Goal: Complete application form: Complete application form

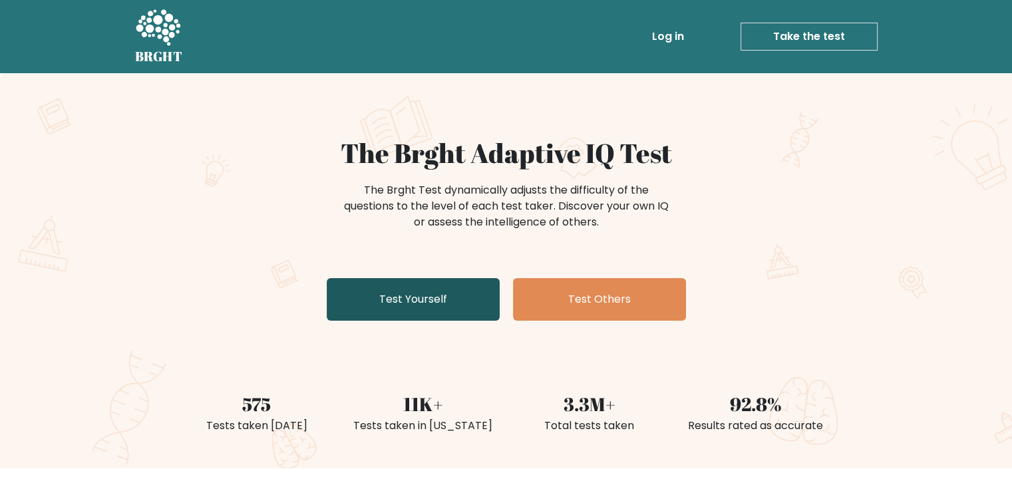
click at [417, 315] on link "Test Yourself" at bounding box center [413, 299] width 173 height 43
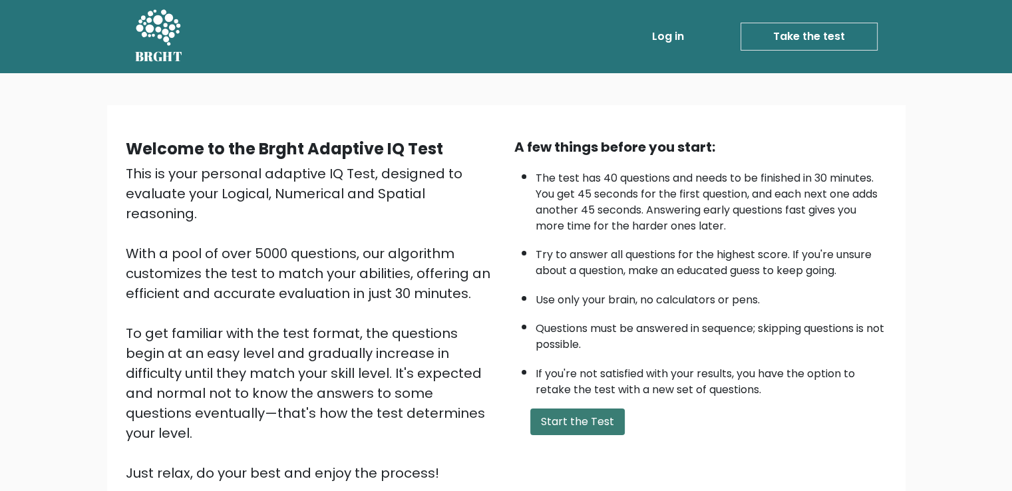
click at [559, 430] on button "Start the Test" at bounding box center [577, 422] width 94 height 27
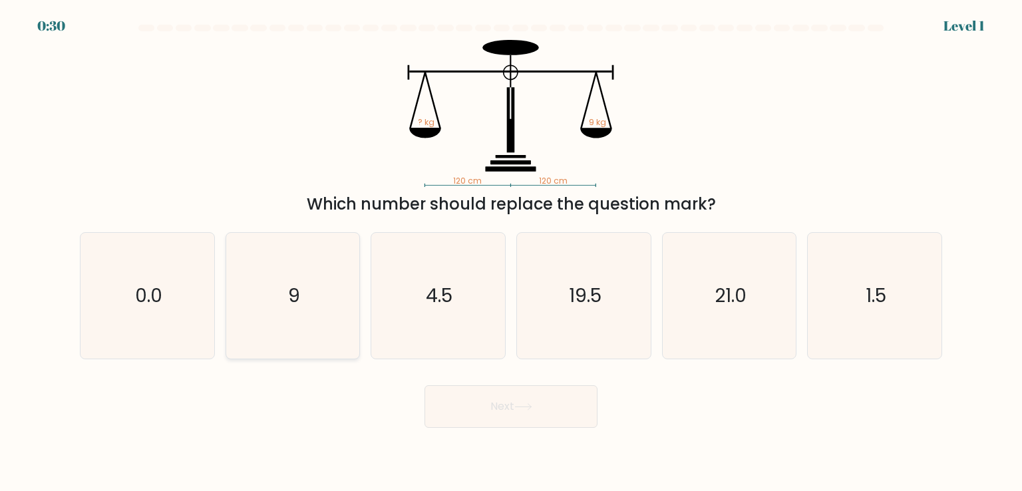
click at [285, 277] on icon "9" at bounding box center [292, 295] width 125 height 125
click at [511, 252] on input "b. 9" at bounding box center [511, 249] width 1 height 7
radio input "true"
click at [458, 405] on button "Next" at bounding box center [511, 406] width 173 height 43
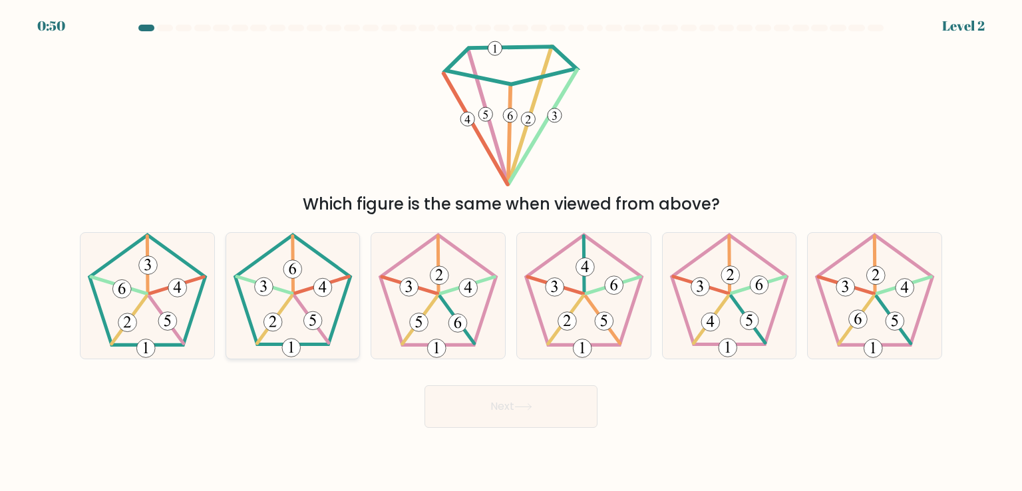
click at [277, 297] on icon at bounding box center [292, 295] width 125 height 125
click at [511, 252] on input "b." at bounding box center [511, 249] width 1 height 7
radio input "true"
click at [501, 393] on button "Next" at bounding box center [511, 406] width 173 height 43
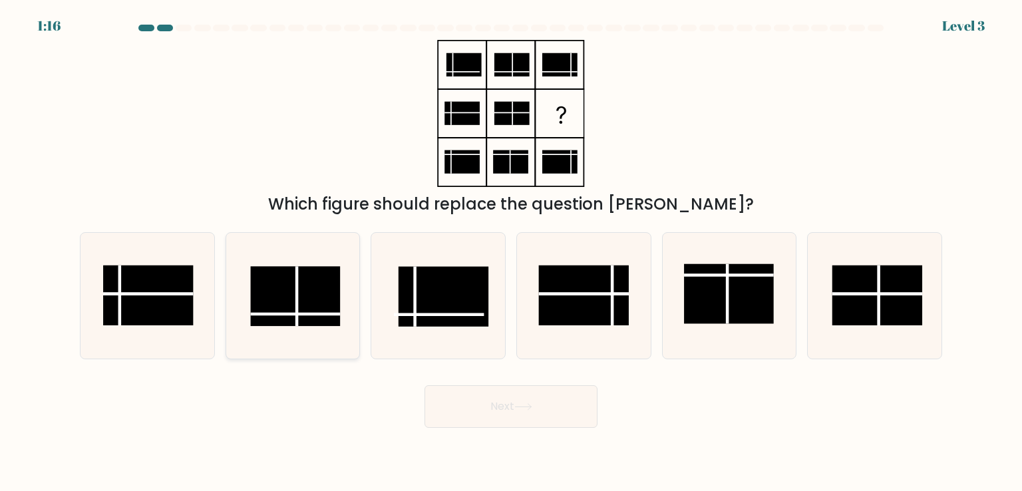
click at [300, 298] on rect at bounding box center [295, 297] width 90 height 60
click at [511, 252] on input "b." at bounding box center [511, 249] width 1 height 7
radio input "true"
click at [530, 411] on button "Next" at bounding box center [511, 406] width 173 height 43
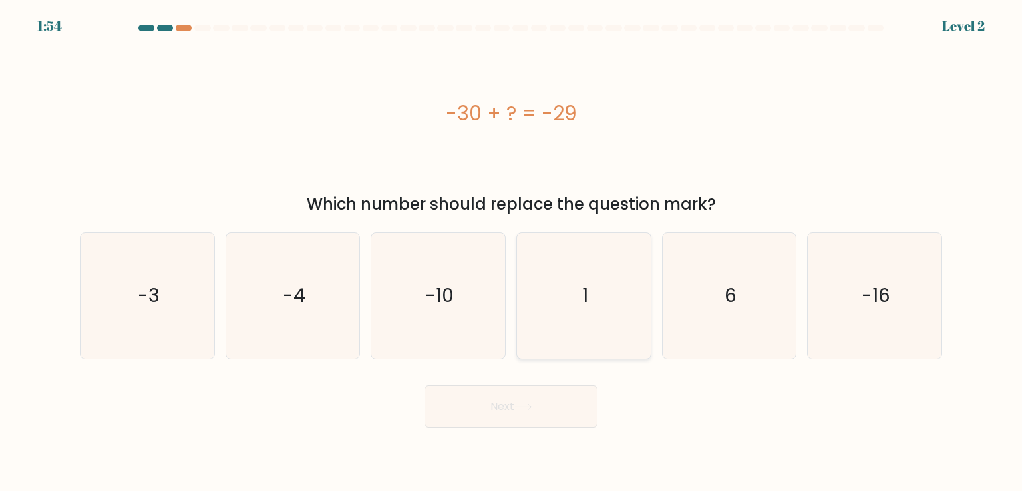
click at [590, 275] on icon "1" at bounding box center [583, 295] width 125 height 125
click at [512, 252] on input "d. 1" at bounding box center [511, 249] width 1 height 7
radio input "true"
click at [549, 403] on button "Next" at bounding box center [511, 406] width 173 height 43
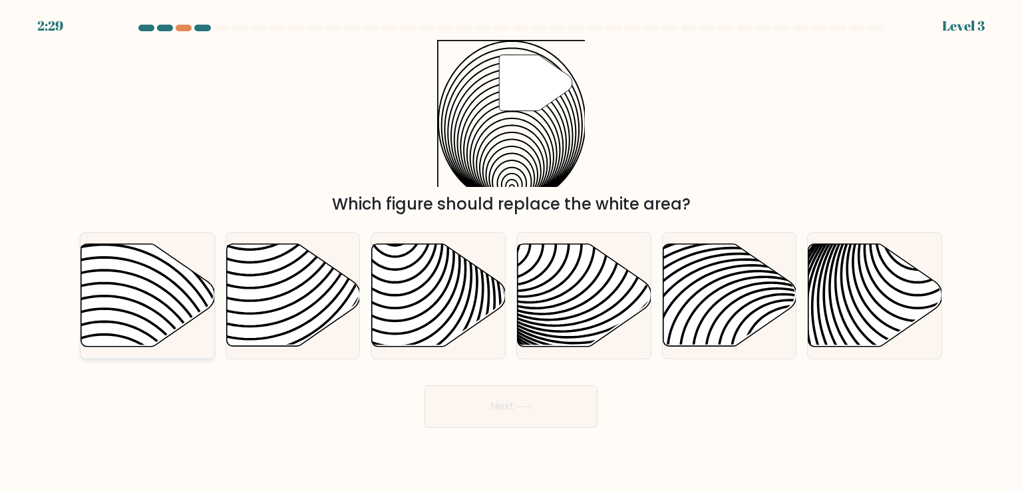
click at [171, 304] on icon at bounding box center [148, 295] width 134 height 102
click at [511, 252] on input "a." at bounding box center [511, 249] width 1 height 7
radio input "true"
click at [437, 410] on button "Next" at bounding box center [511, 406] width 173 height 43
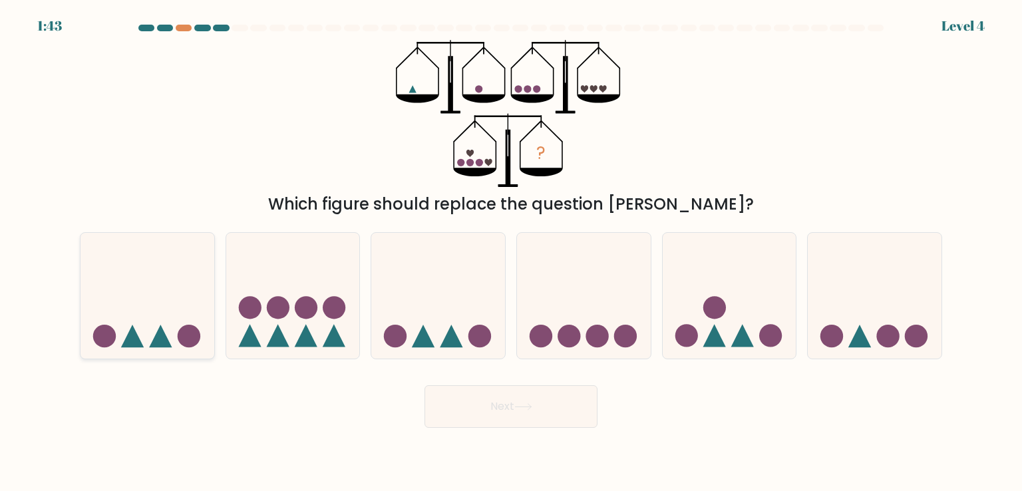
click at [161, 310] on icon at bounding box center [148, 295] width 134 height 110
click at [511, 252] on input "a." at bounding box center [511, 249] width 1 height 7
radio input "true"
click at [538, 421] on button "Next" at bounding box center [511, 406] width 173 height 43
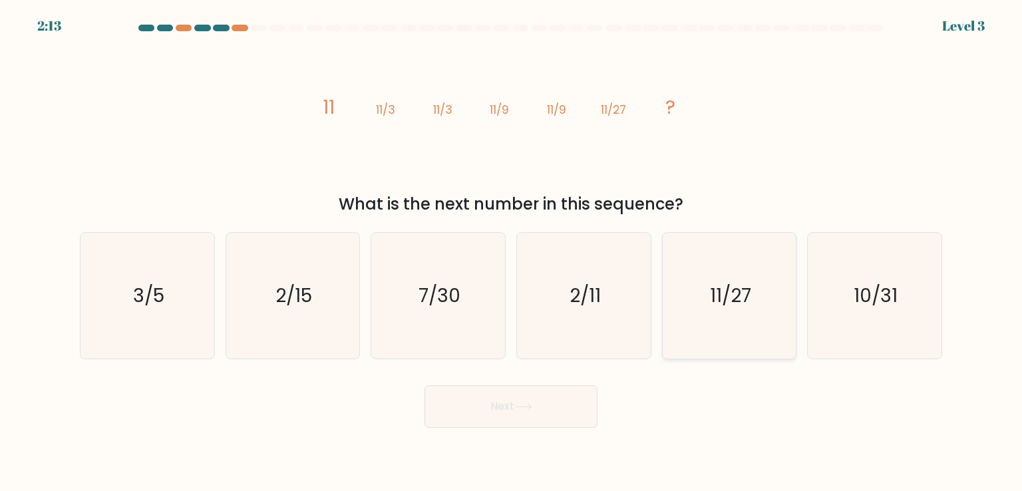
click at [708, 297] on icon "11/27" at bounding box center [729, 295] width 125 height 125
click at [512, 252] on input "e. 11/27" at bounding box center [511, 249] width 1 height 7
radio input "true"
click at [570, 404] on button "Next" at bounding box center [511, 406] width 173 height 43
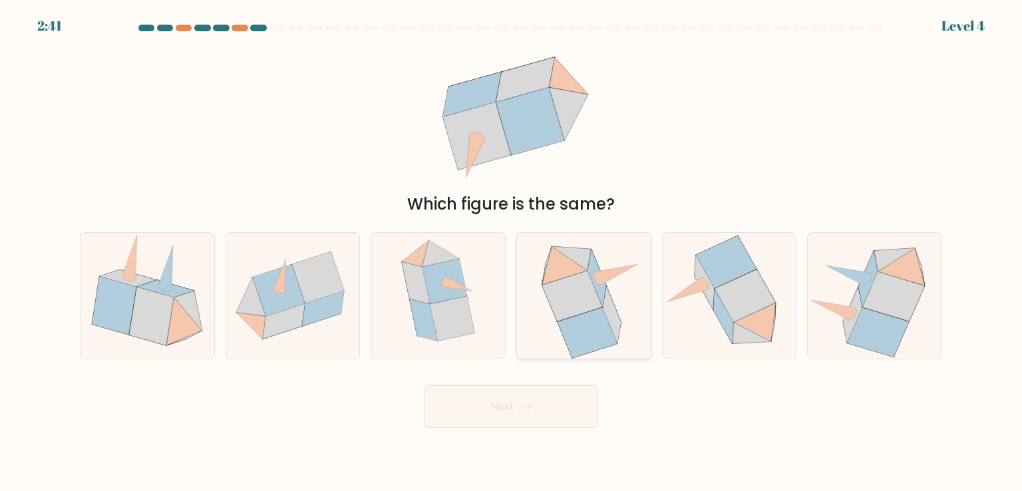
click at [567, 292] on icon at bounding box center [572, 296] width 60 height 51
click at [512, 252] on input "d." at bounding box center [511, 249] width 1 height 7
radio input "true"
click at [732, 305] on icon at bounding box center [745, 296] width 61 height 53
click at [512, 252] on input "e." at bounding box center [511, 249] width 1 height 7
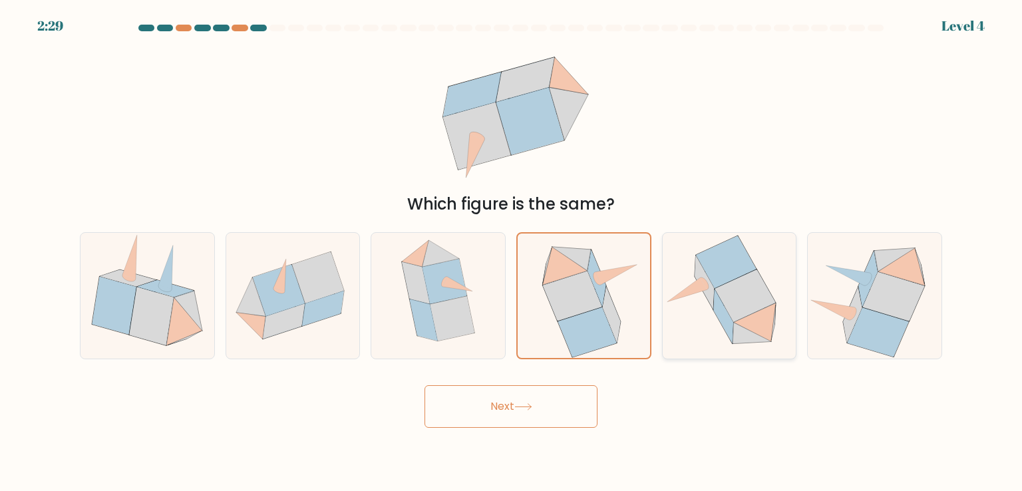
radio input "true"
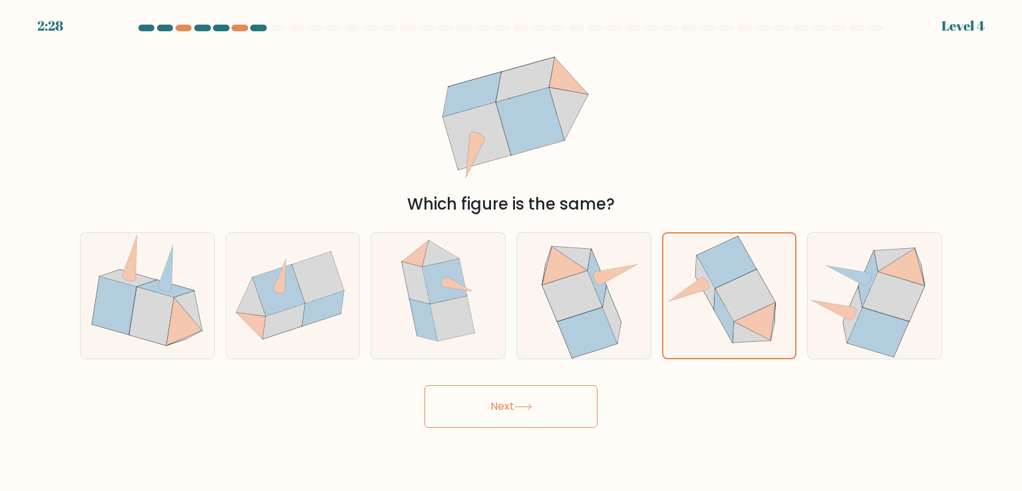
click at [548, 410] on button "Next" at bounding box center [511, 406] width 173 height 43
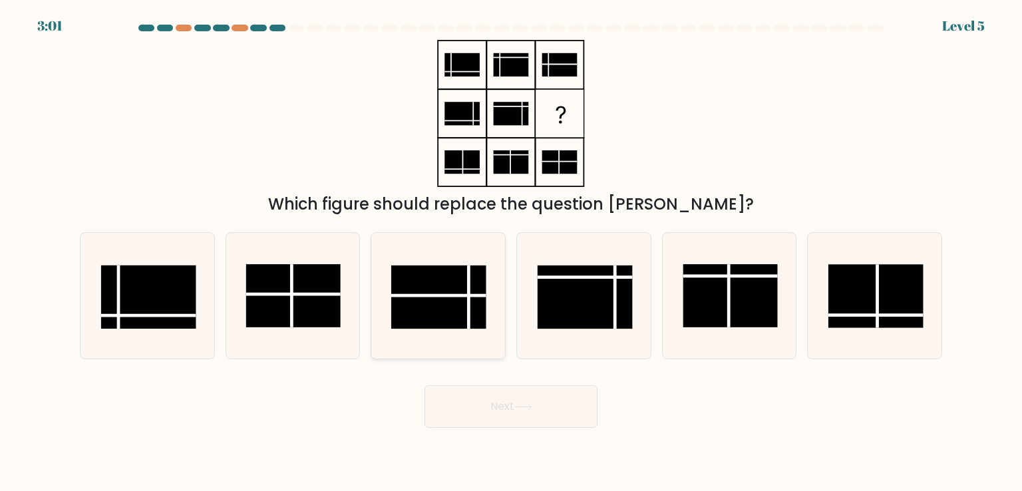
click at [442, 308] on rect at bounding box center [438, 296] width 94 height 63
click at [511, 252] on input "c." at bounding box center [511, 249] width 1 height 7
radio input "true"
click at [509, 404] on button "Next" at bounding box center [511, 406] width 173 height 43
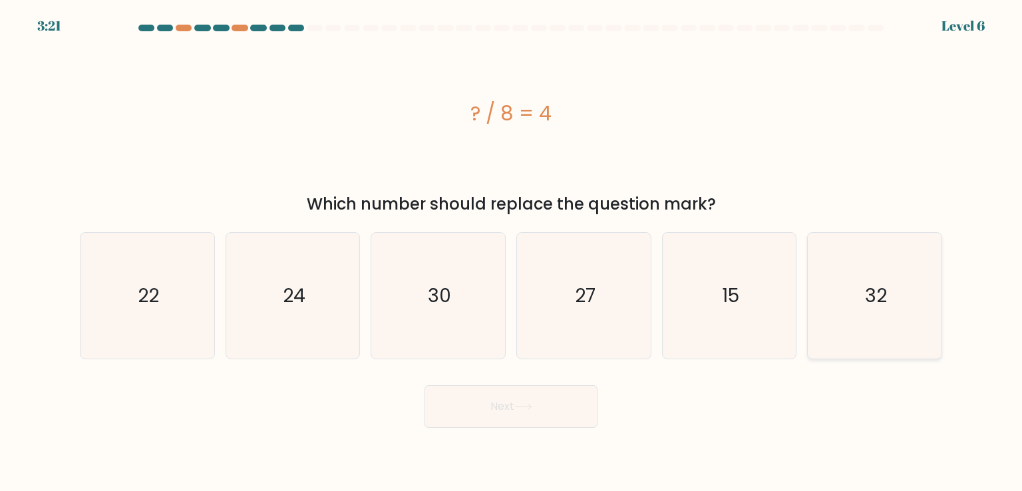
click at [838, 299] on icon "32" at bounding box center [874, 295] width 125 height 125
click at [512, 252] on input "f. 32" at bounding box center [511, 249] width 1 height 7
radio input "true"
click at [568, 397] on button "Next" at bounding box center [511, 406] width 173 height 43
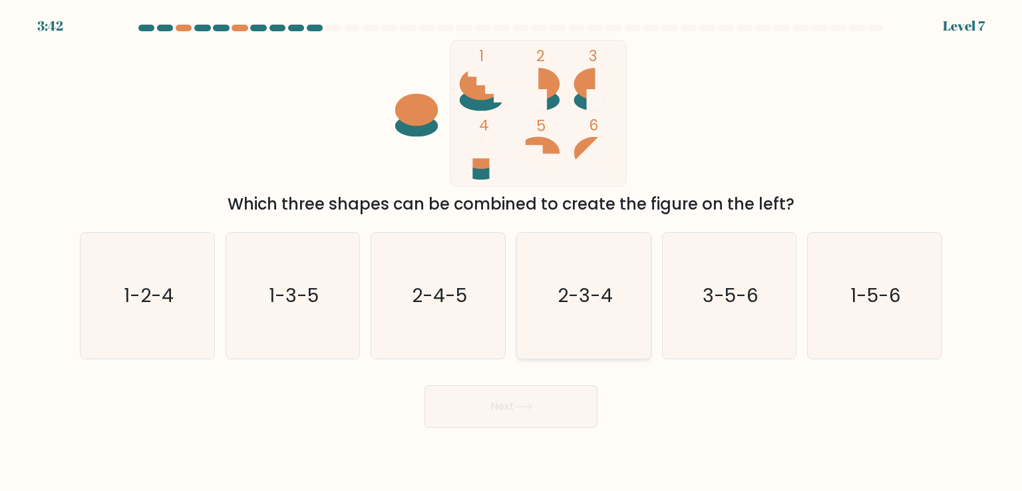
click at [584, 317] on icon "2-3-4" at bounding box center [583, 295] width 125 height 125
click at [512, 252] on input "d. 2-3-4" at bounding box center [511, 249] width 1 height 7
radio input "true"
click at [564, 395] on button "Next" at bounding box center [511, 406] width 173 height 43
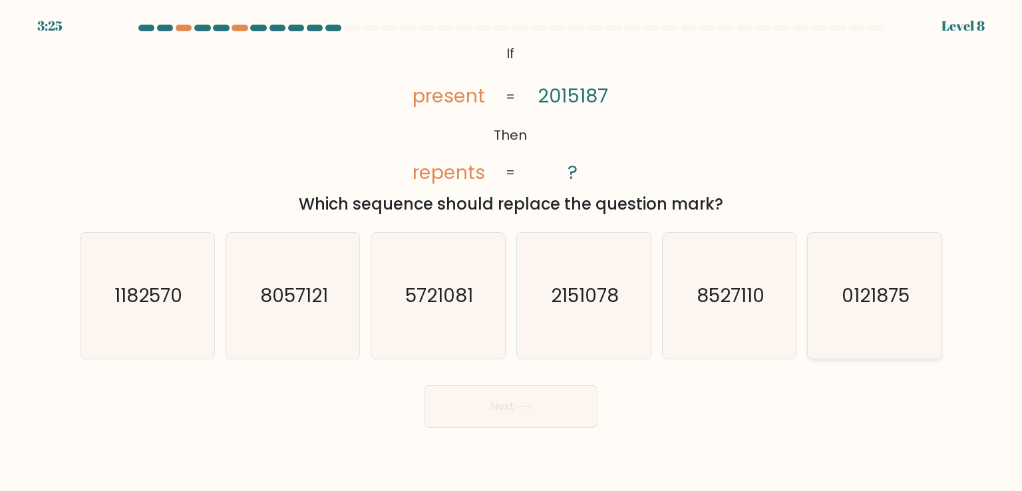
click at [854, 293] on text "0121875" at bounding box center [876, 295] width 68 height 27
click at [512, 252] on input "f. 0121875" at bounding box center [511, 249] width 1 height 7
radio input "true"
click at [578, 411] on button "Next" at bounding box center [511, 406] width 173 height 43
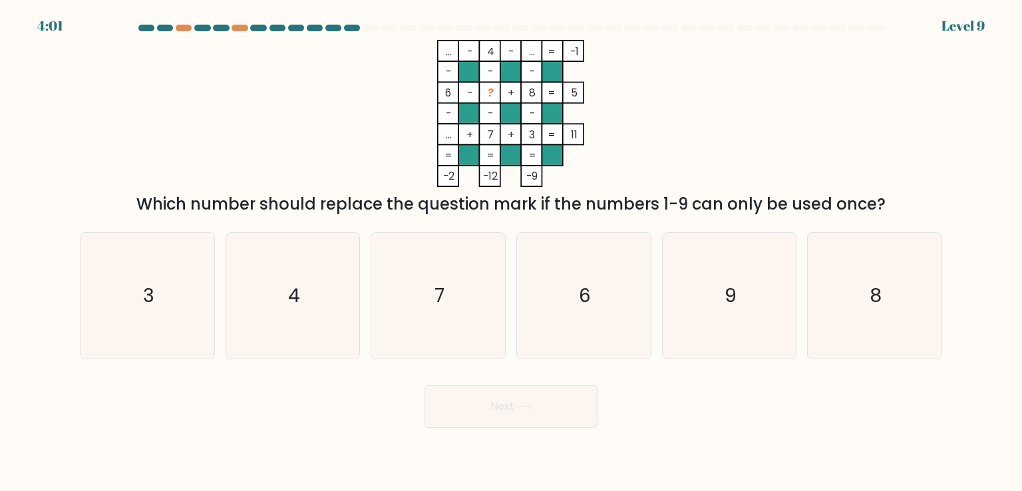
click at [968, 28] on form at bounding box center [511, 226] width 1022 height 403
click at [535, 126] on rect at bounding box center [532, 134] width 21 height 21
drag, startPoint x: 1021, startPoint y: 414, endPoint x: 1021, endPoint y: 470, distance: 56.6
click at [1021, 470] on body "3:58 Level 9" at bounding box center [511, 245] width 1022 height 491
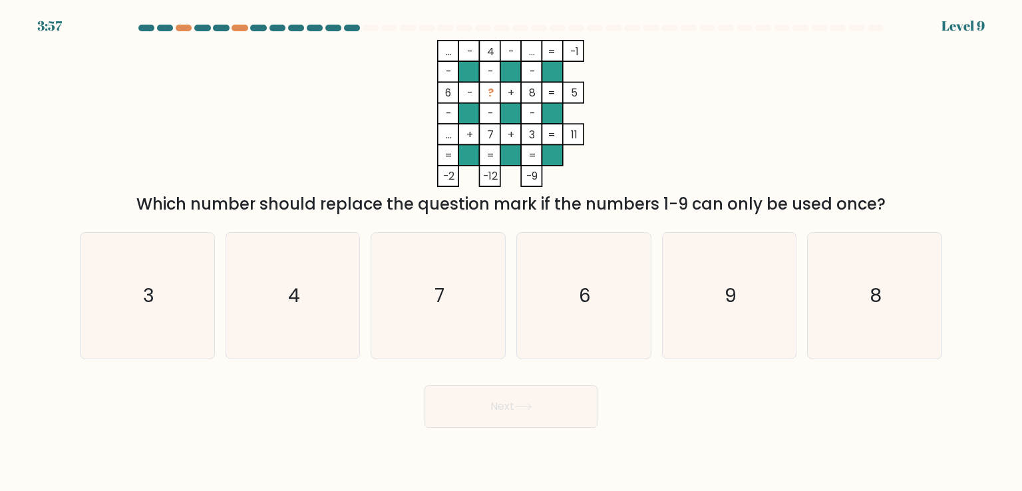
click at [559, 418] on button "Next" at bounding box center [511, 406] width 173 height 43
click at [345, 170] on icon "... - 4 - ... -1 - - - 6 - ? + 8 5 - - - ... + 7 + 3 = 11 = = = = -2 -12 -9 =" at bounding box center [510, 113] width 399 height 147
click at [551, 246] on icon "6" at bounding box center [583, 295] width 125 height 125
click at [512, 246] on input "d. 6" at bounding box center [511, 249] width 1 height 7
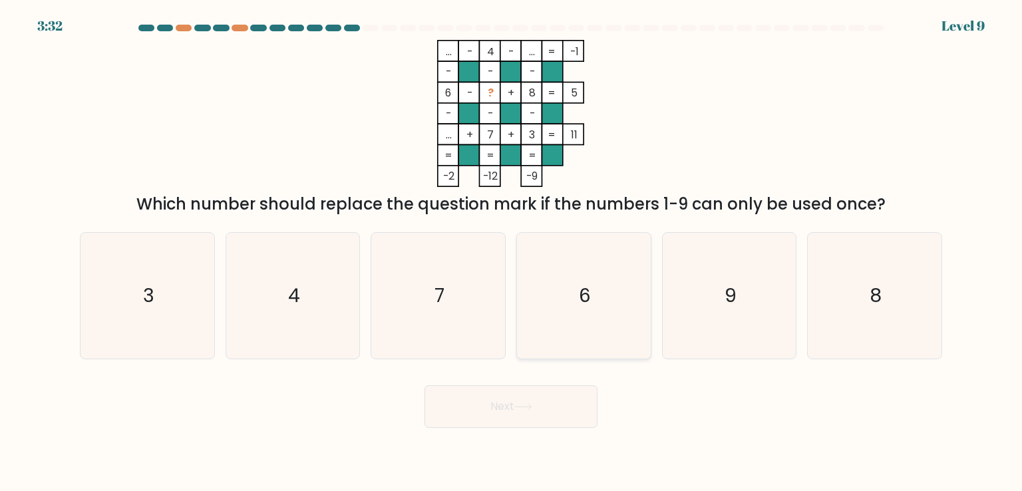
radio input "true"
click at [530, 421] on button "Next" at bounding box center [511, 406] width 173 height 43
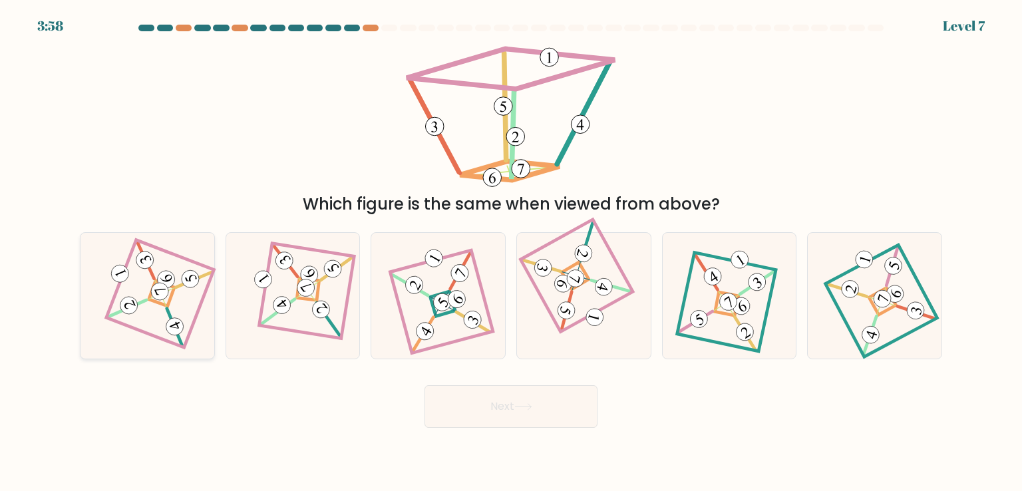
click at [189, 333] on 123 at bounding box center [159, 293] width 107 height 107
click at [511, 252] on input "a." at bounding box center [511, 249] width 1 height 7
radio input "true"
click at [508, 401] on button "Next" at bounding box center [511, 406] width 173 height 43
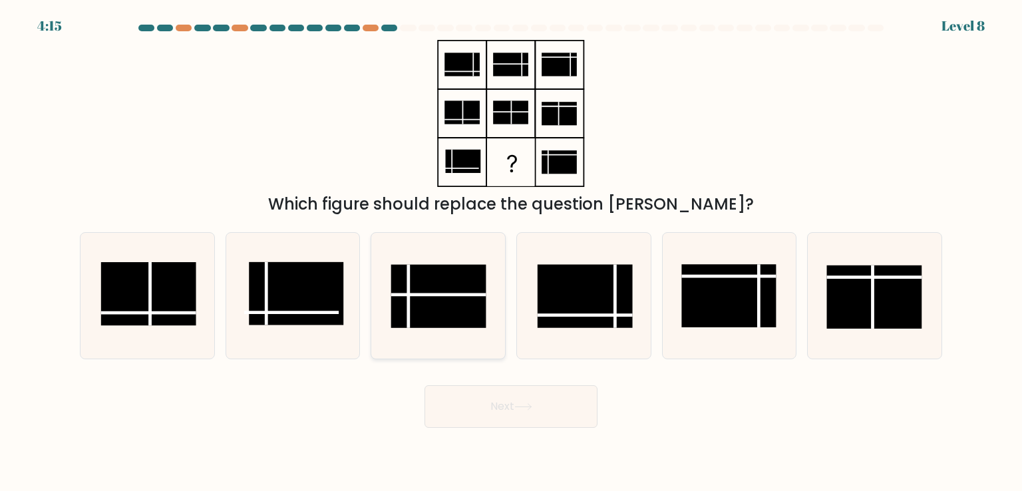
click at [463, 276] on rect at bounding box center [438, 296] width 94 height 63
click at [511, 252] on input "c." at bounding box center [511, 249] width 1 height 7
radio input "true"
click at [480, 399] on button "Next" at bounding box center [511, 406] width 173 height 43
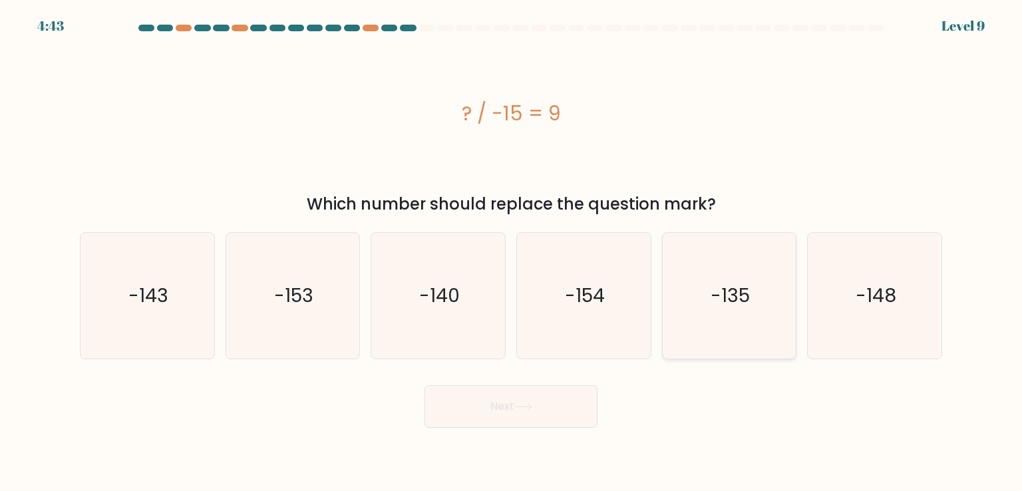
click at [724, 316] on icon "-135" at bounding box center [729, 295] width 125 height 125
click at [512, 252] on input "e. -135" at bounding box center [511, 249] width 1 height 7
radio input "true"
click at [502, 387] on button "Next" at bounding box center [511, 406] width 173 height 43
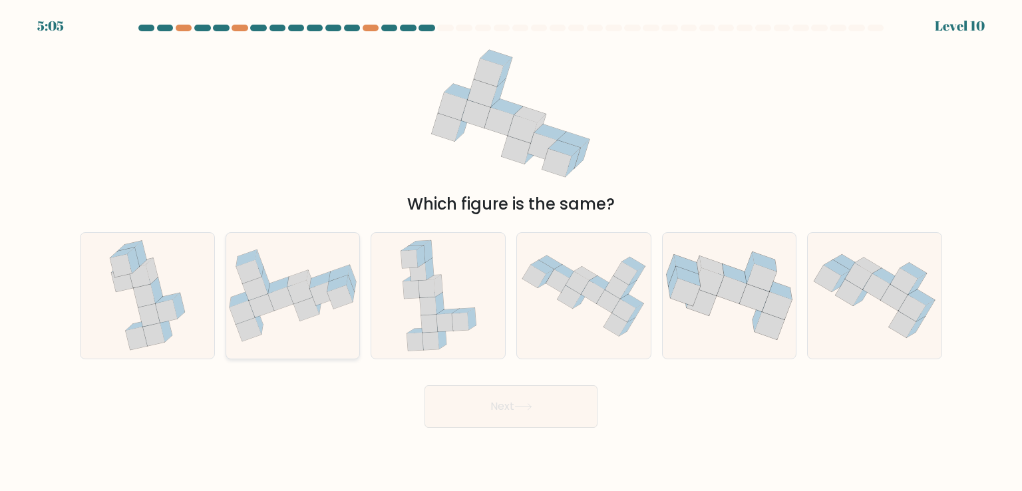
click at [272, 307] on icon at bounding box center [261, 305] width 25 height 23
click at [511, 252] on input "b." at bounding box center [511, 249] width 1 height 7
radio input "true"
click at [489, 413] on button "Next" at bounding box center [511, 406] width 173 height 43
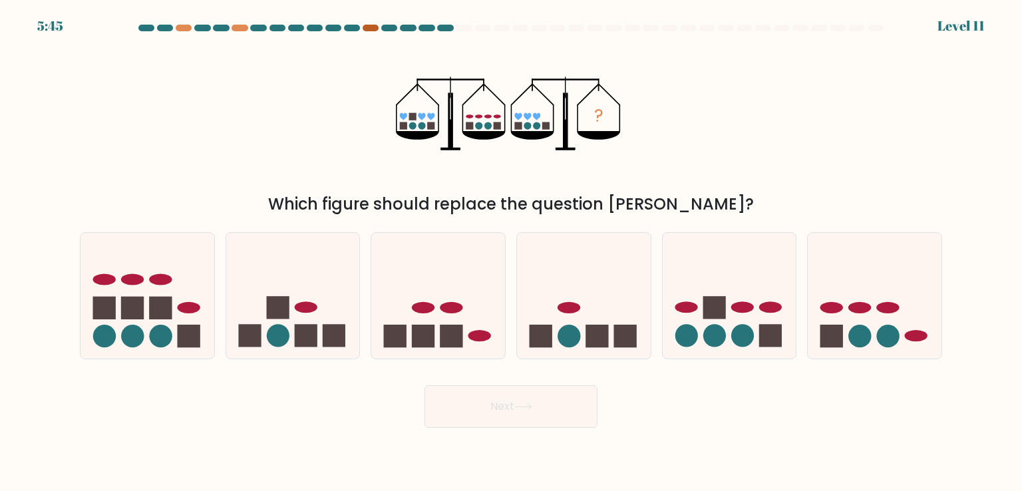
click at [371, 27] on div at bounding box center [371, 28] width 16 height 7
click at [881, 323] on icon at bounding box center [875, 295] width 134 height 110
click at [512, 252] on input "f." at bounding box center [511, 249] width 1 height 7
radio input "true"
click at [532, 412] on button "Next" at bounding box center [511, 406] width 173 height 43
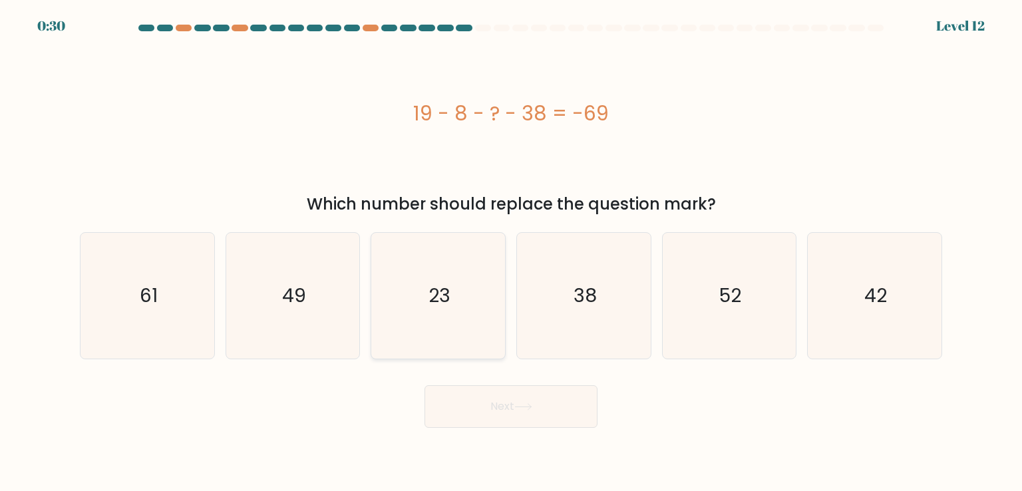
click at [458, 288] on icon "23" at bounding box center [437, 295] width 125 height 125
click at [511, 252] on input "c. 23" at bounding box center [511, 249] width 1 height 7
radio input "true"
click at [462, 423] on button "Next" at bounding box center [511, 406] width 173 height 43
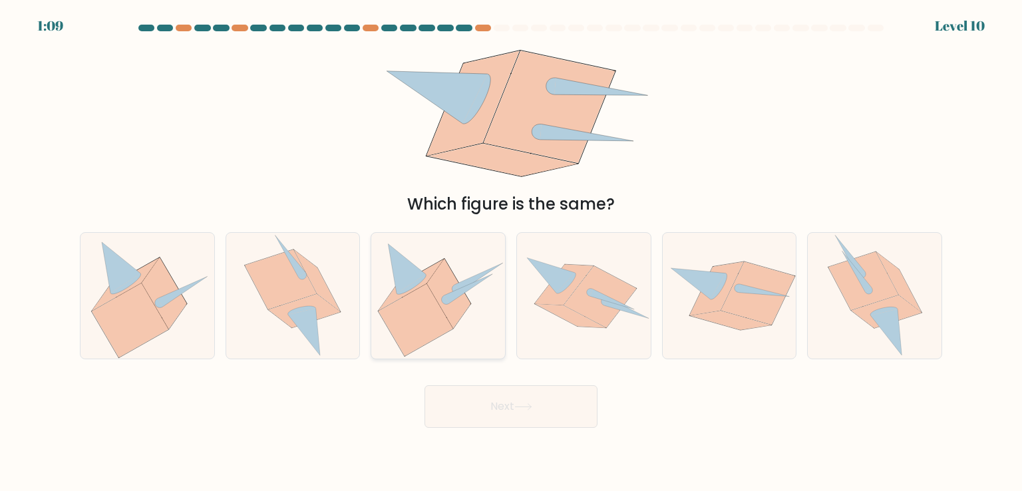
click at [455, 300] on icon at bounding box center [448, 293] width 43 height 69
click at [511, 252] on input "c." at bounding box center [511, 249] width 1 height 7
radio input "true"
click at [476, 324] on icon at bounding box center [438, 296] width 132 height 120
click at [511, 252] on input "c." at bounding box center [511, 249] width 1 height 7
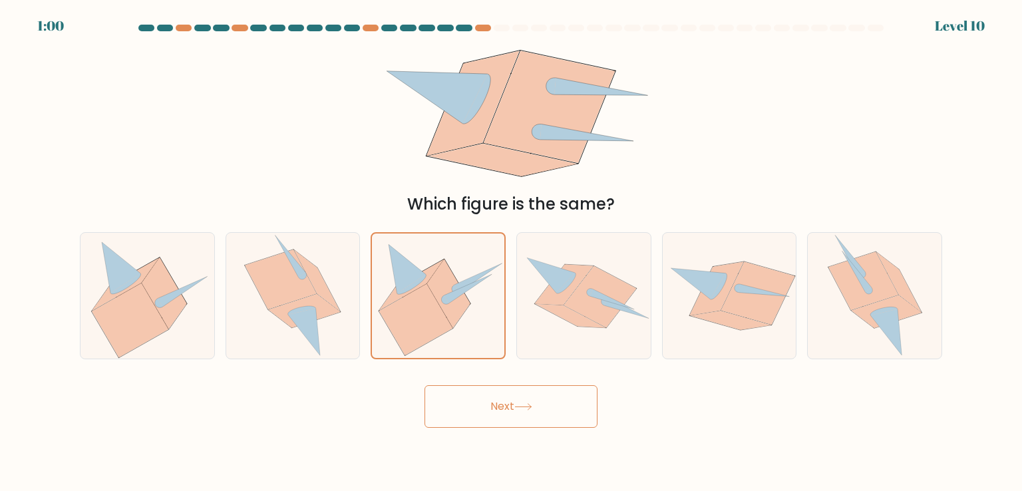
click at [518, 400] on button "Next" at bounding box center [511, 406] width 173 height 43
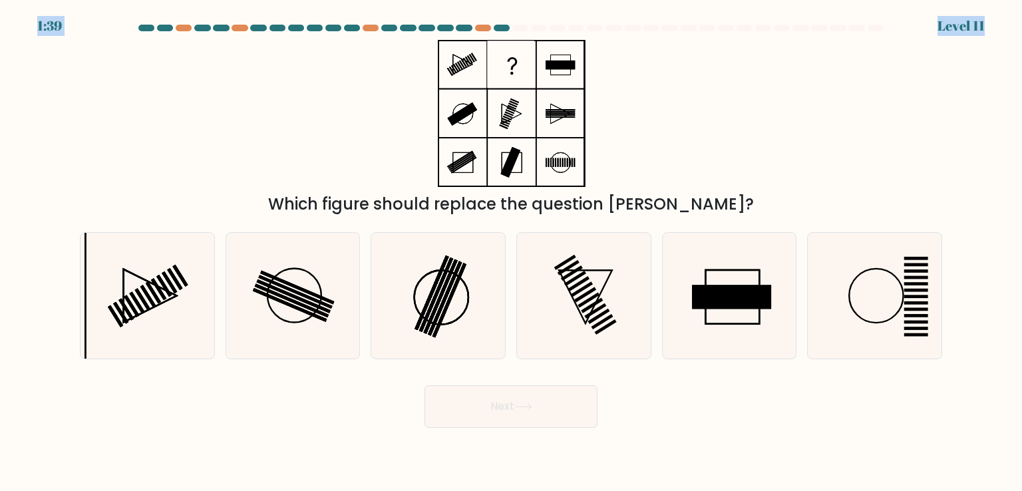
drag, startPoint x: 1001, startPoint y: 20, endPoint x: 969, endPoint y: 31, distance: 34.5
click at [969, 31] on body "1:39 Level 11" at bounding box center [511, 245] width 1022 height 491
click at [878, 303] on icon at bounding box center [874, 295] width 125 height 125
click at [512, 252] on input "f." at bounding box center [511, 249] width 1 height 7
radio input "true"
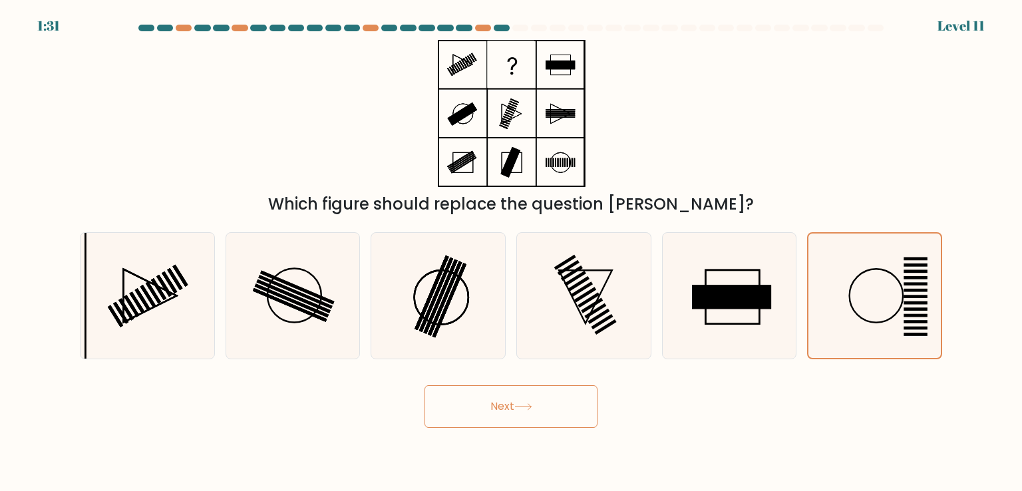
click at [531, 407] on icon at bounding box center [523, 407] width 16 height 6
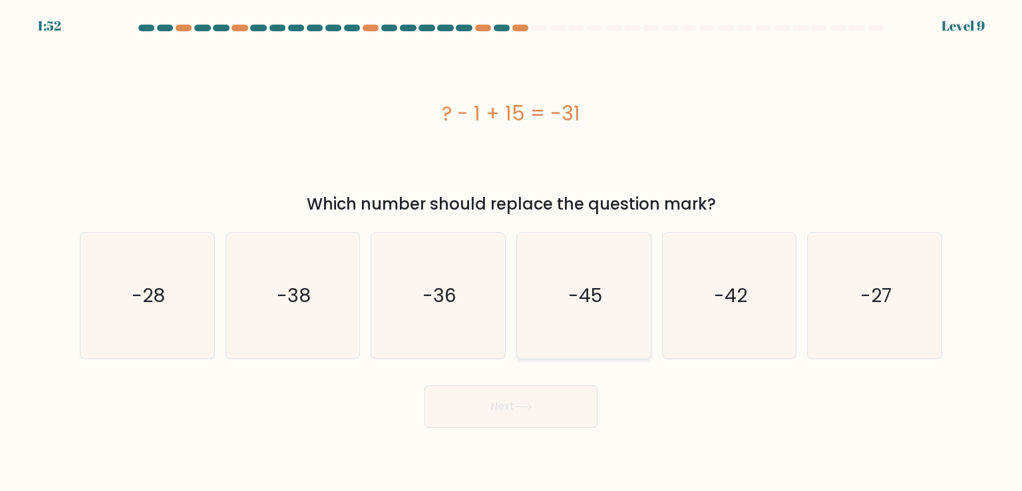
click at [603, 292] on icon "-45" at bounding box center [583, 295] width 125 height 125
click at [512, 252] on input "d. -45" at bounding box center [511, 249] width 1 height 7
radio input "true"
click at [510, 400] on button "Next" at bounding box center [511, 406] width 173 height 43
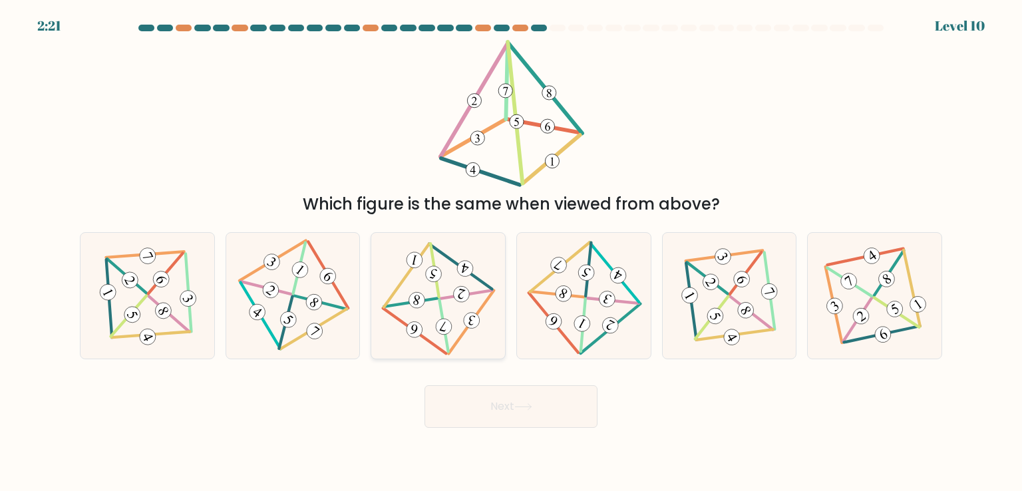
click at [466, 304] on icon at bounding box center [438, 296] width 102 height 100
click at [511, 252] on input "c." at bounding box center [511, 249] width 1 height 7
radio input "true"
click at [551, 416] on button "Next" at bounding box center [511, 406] width 173 height 43
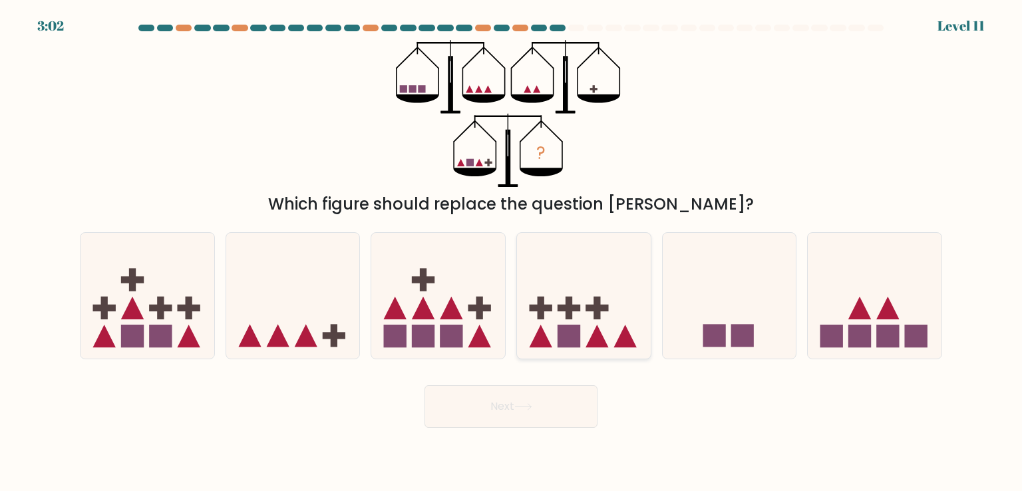
click at [562, 329] on rect at bounding box center [569, 336] width 23 height 23
click at [512, 252] on input "d." at bounding box center [511, 249] width 1 height 7
radio input "true"
click at [542, 391] on button "Next" at bounding box center [511, 406] width 173 height 43
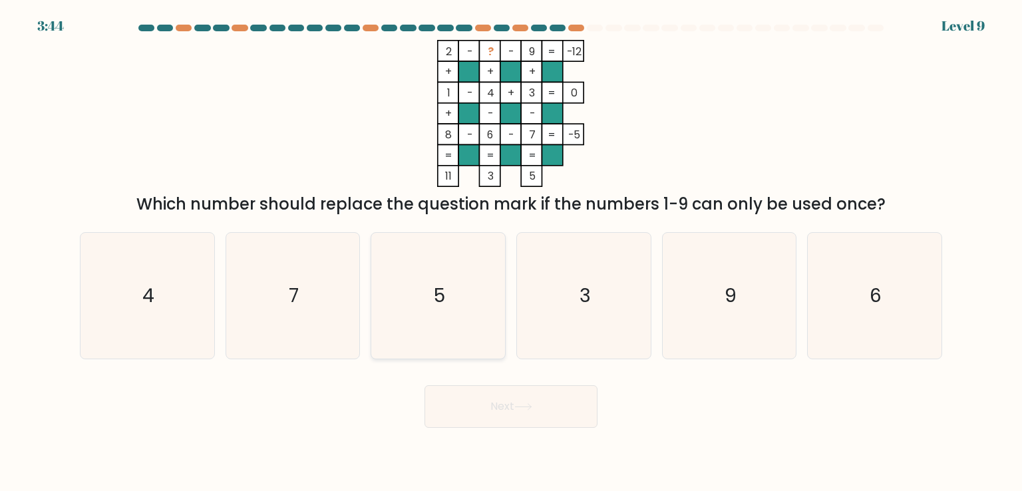
click at [436, 336] on icon "5" at bounding box center [437, 295] width 125 height 125
click at [511, 252] on input "c. 5" at bounding box center [511, 249] width 1 height 7
radio input "true"
click at [149, 293] on text "4" at bounding box center [148, 295] width 12 height 27
click at [511, 252] on input "a. 4" at bounding box center [511, 249] width 1 height 7
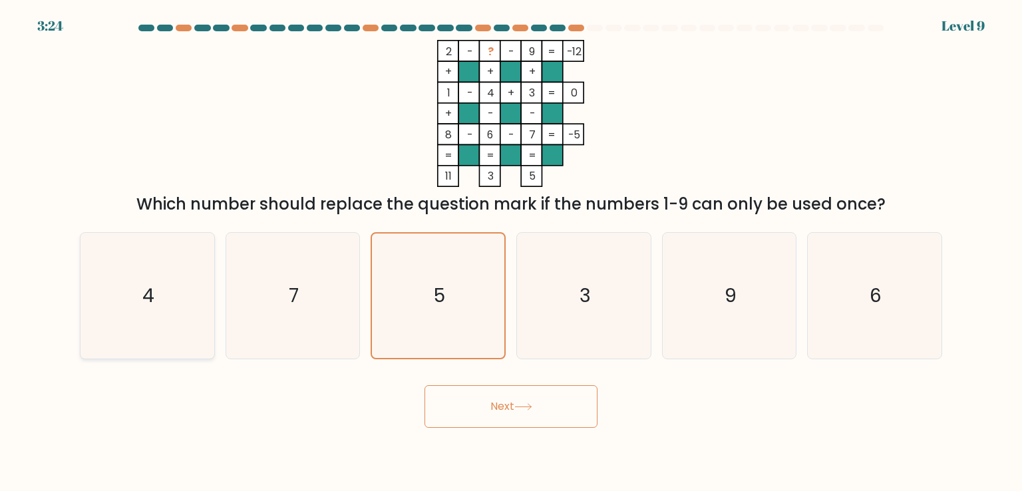
radio input "true"
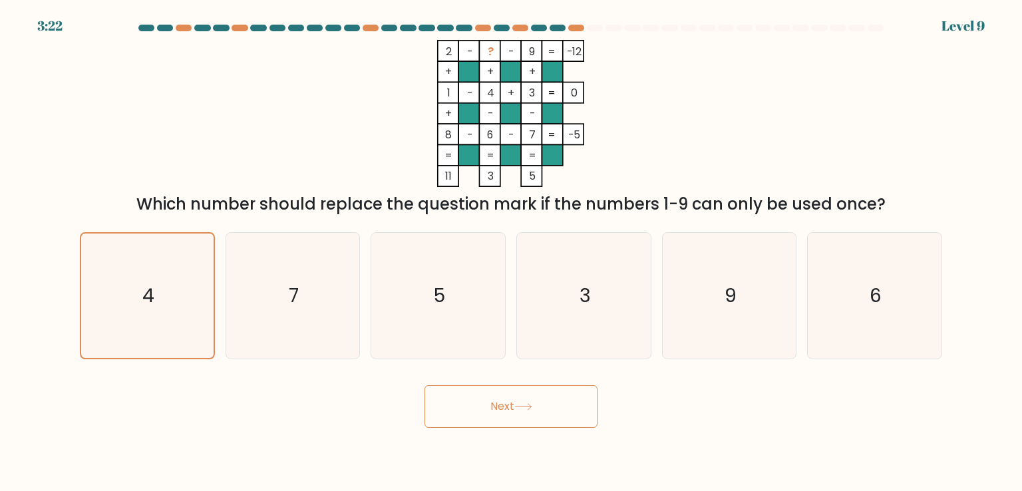
click at [508, 425] on button "Next" at bounding box center [511, 406] width 173 height 43
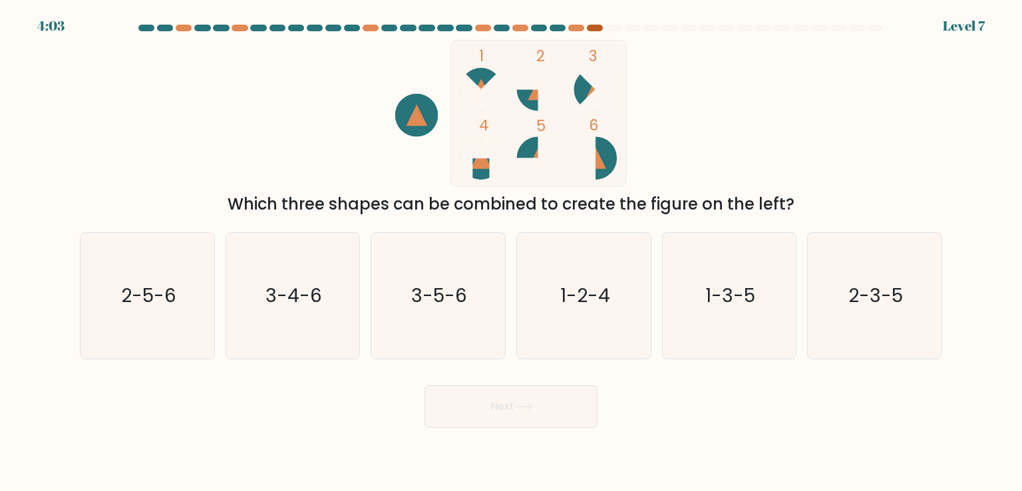
click at [596, 29] on div at bounding box center [595, 28] width 16 height 7
click at [162, 307] on text "2-5-6" at bounding box center [148, 295] width 55 height 27
click at [511, 252] on input "a. 2-5-6" at bounding box center [511, 249] width 1 height 7
radio input "true"
click at [497, 413] on button "Next" at bounding box center [511, 406] width 173 height 43
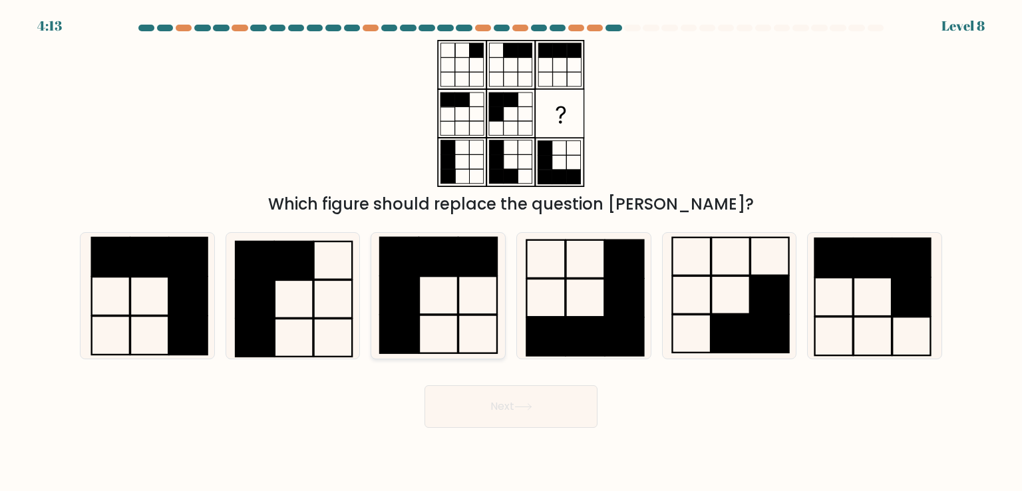
click at [470, 277] on rect at bounding box center [477, 295] width 39 height 38
click at [511, 252] on input "c." at bounding box center [511, 249] width 1 height 7
radio input "true"
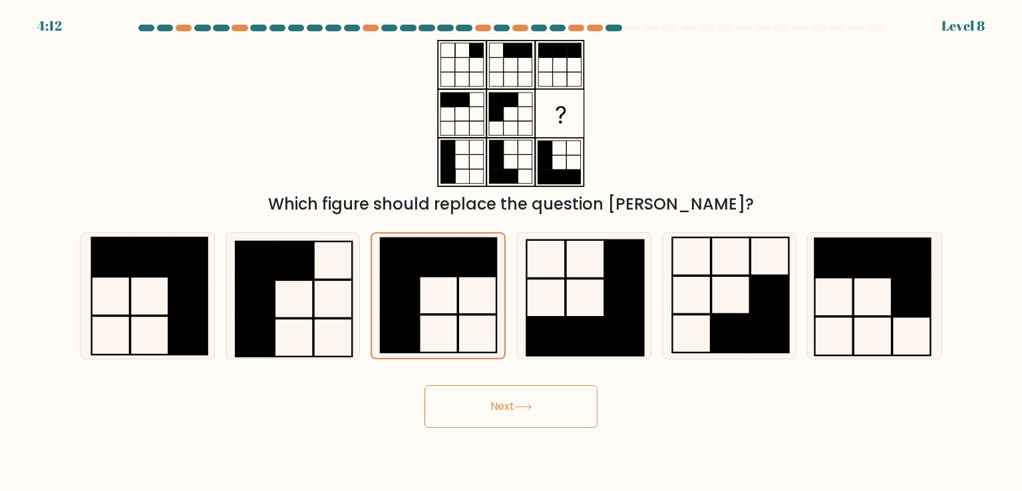
click at [474, 415] on button "Next" at bounding box center [511, 406] width 173 height 43
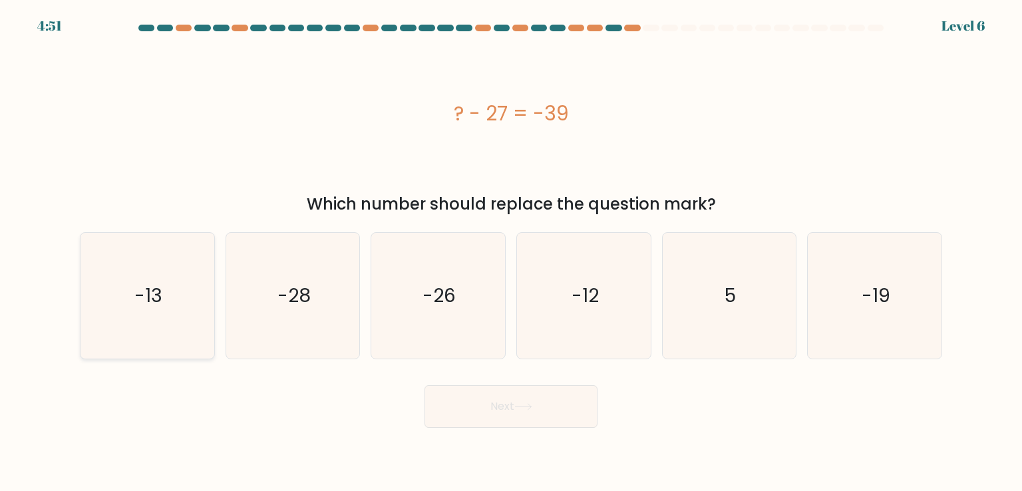
click at [176, 285] on icon "-13" at bounding box center [147, 295] width 125 height 125
click at [511, 252] on input "a. -13" at bounding box center [511, 249] width 1 height 7
radio input "true"
click at [607, 288] on icon "-12" at bounding box center [583, 295] width 125 height 125
click at [512, 252] on input "d. -12" at bounding box center [511, 249] width 1 height 7
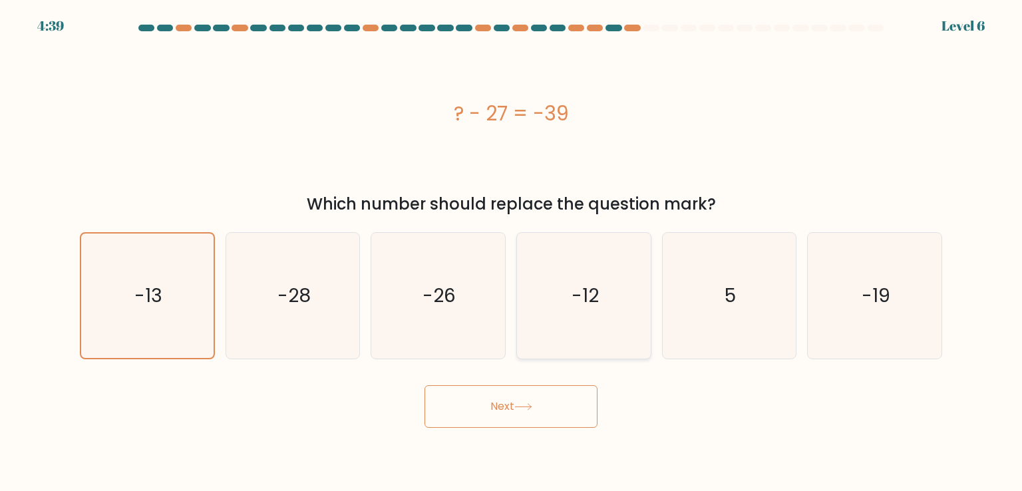
radio input "true"
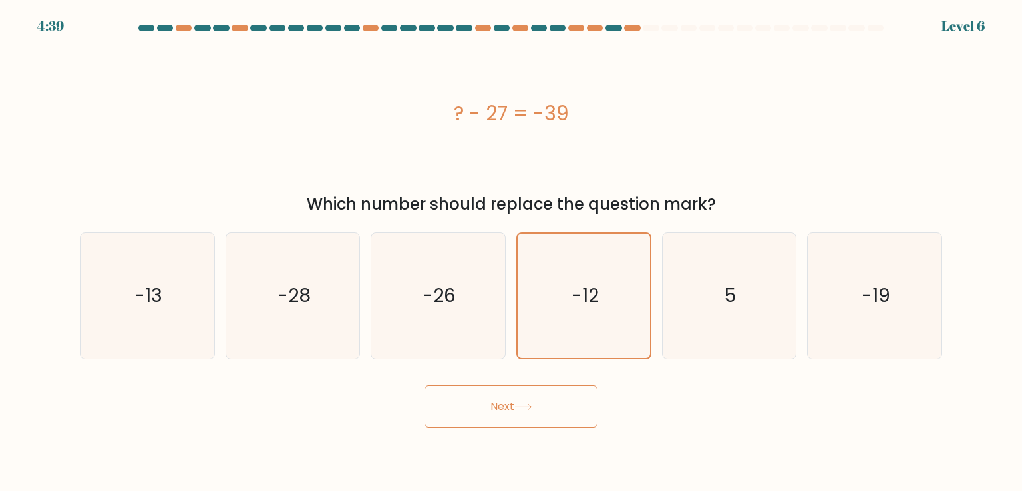
click at [488, 432] on body "4:39 Level 6 a." at bounding box center [511, 245] width 1022 height 491
click at [499, 416] on button "Next" at bounding box center [511, 406] width 173 height 43
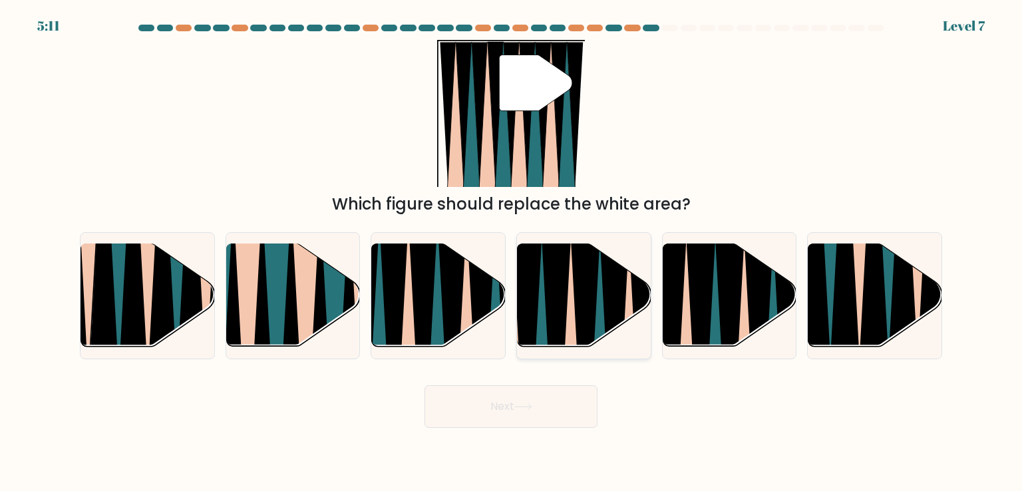
click at [582, 309] on icon at bounding box center [585, 351] width 30 height 267
click at [512, 252] on input "d." at bounding box center [511, 249] width 1 height 7
radio input "true"
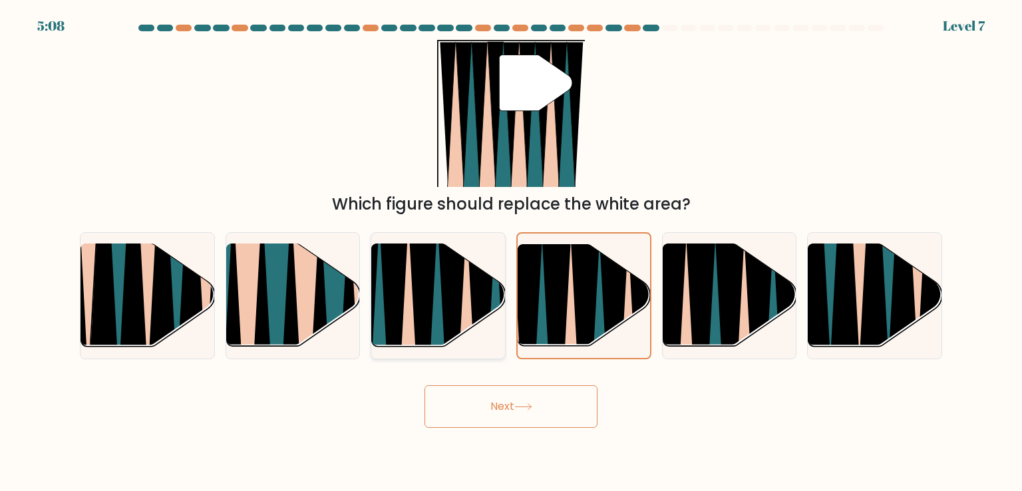
click at [468, 305] on icon at bounding box center [467, 354] width 30 height 267
click at [511, 252] on input "c." at bounding box center [511, 249] width 1 height 7
radio input "true"
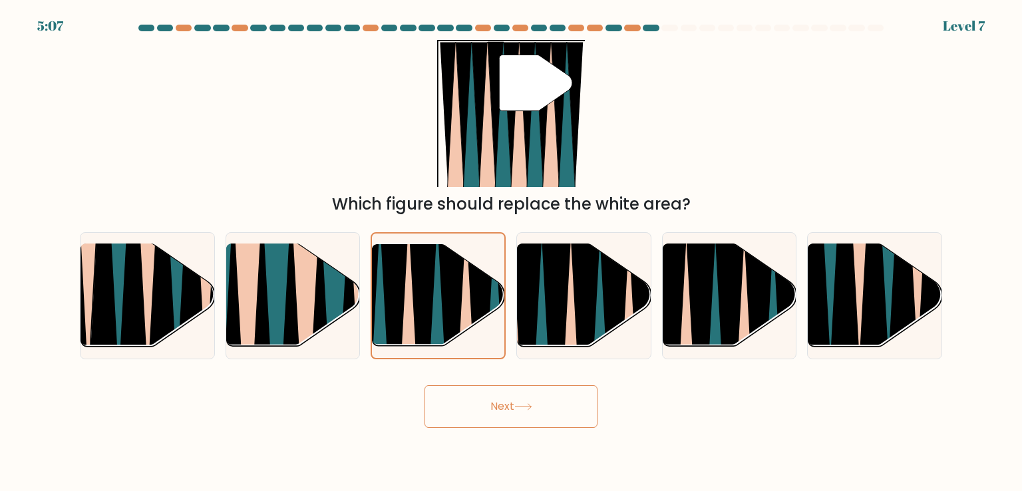
click at [487, 408] on button "Next" at bounding box center [511, 406] width 173 height 43
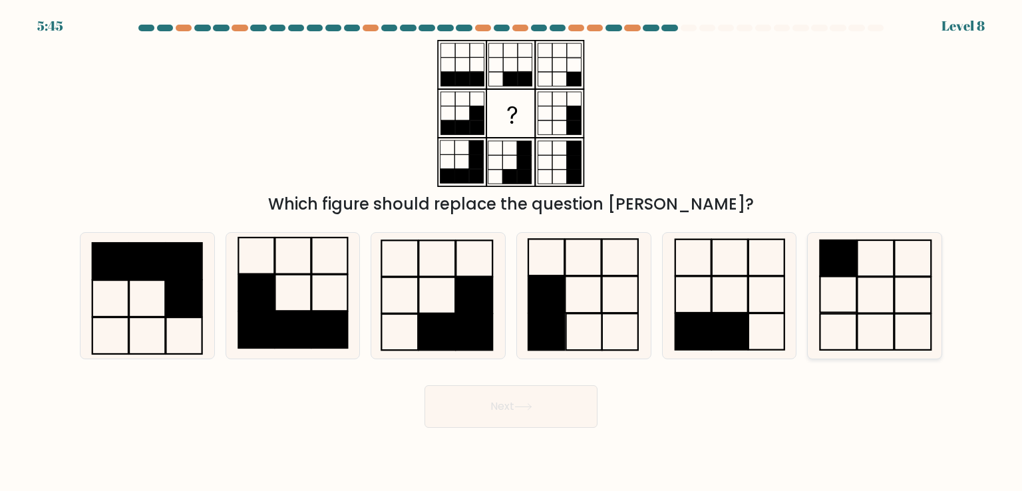
click at [876, 275] on rect at bounding box center [876, 258] width 37 height 36
click at [512, 252] on input "f." at bounding box center [511, 249] width 1 height 7
radio input "true"
click at [518, 402] on button "Next" at bounding box center [511, 406] width 173 height 43
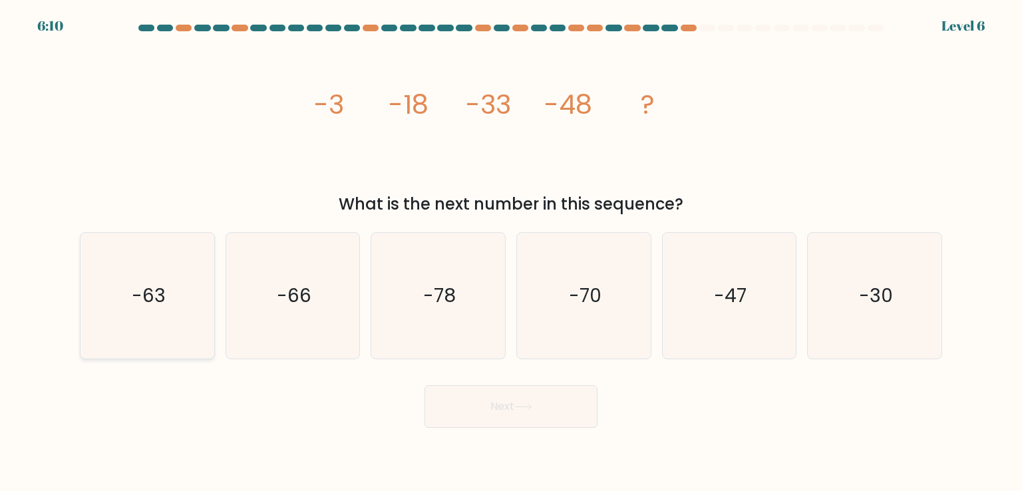
click at [196, 309] on icon "-63" at bounding box center [147, 295] width 125 height 125
click at [511, 252] on input "a. -63" at bounding box center [511, 249] width 1 height 7
radio input "true"
click at [450, 394] on button "Next" at bounding box center [511, 406] width 173 height 43
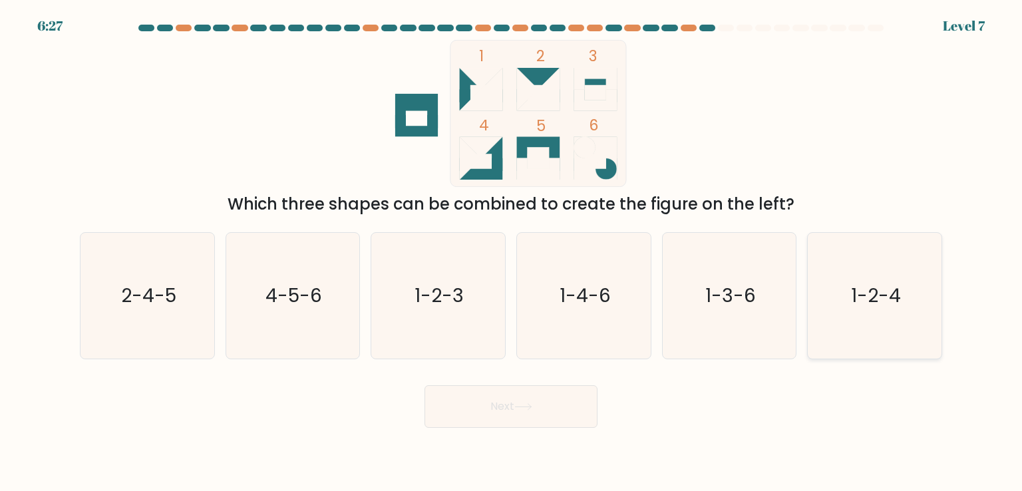
click at [866, 293] on text "1-2-4" at bounding box center [876, 295] width 50 height 27
click at [512, 252] on input "f. 1-2-4" at bounding box center [511, 249] width 1 height 7
radio input "true"
click at [548, 407] on button "Next" at bounding box center [511, 406] width 173 height 43
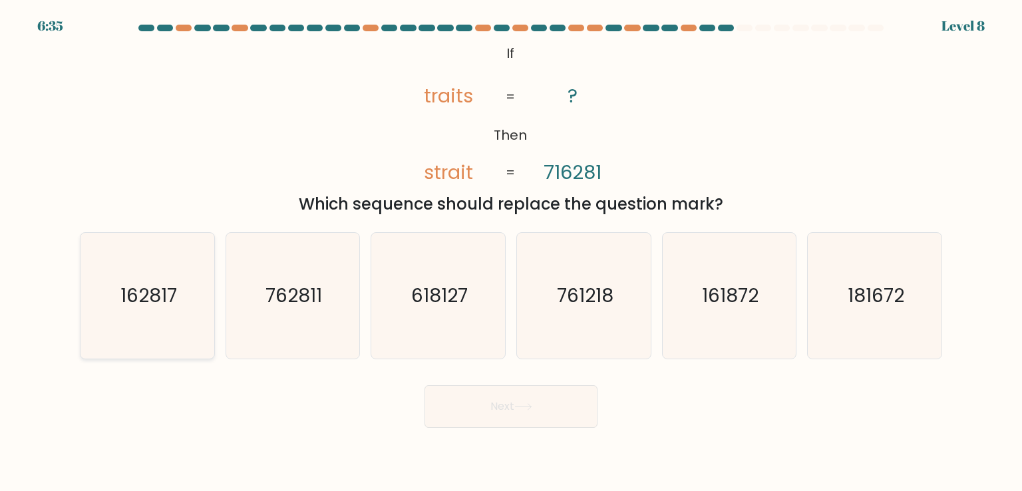
click at [108, 328] on icon "162817" at bounding box center [147, 295] width 125 height 125
click at [511, 252] on input "a. 162817" at bounding box center [511, 249] width 1 height 7
radio input "true"
click at [476, 411] on button "Next" at bounding box center [511, 406] width 173 height 43
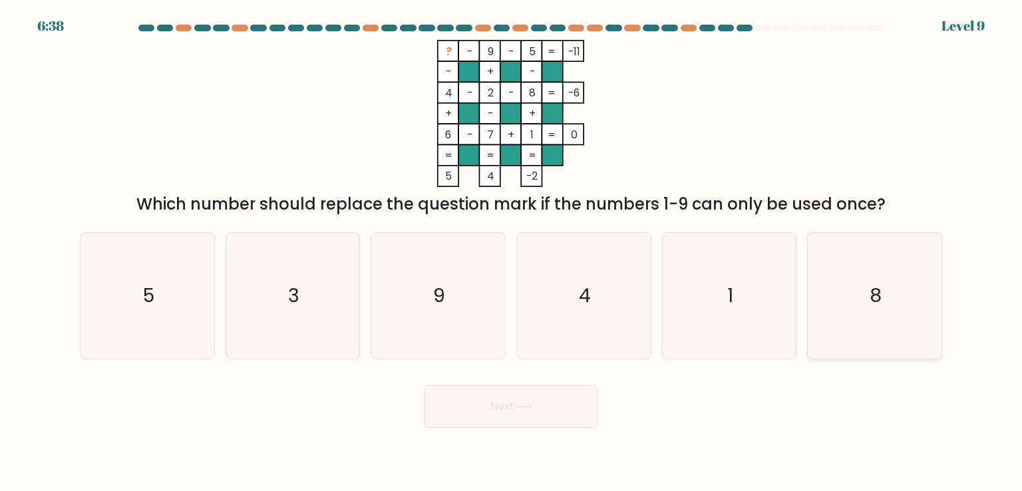
click at [900, 303] on icon "8" at bounding box center [874, 295] width 125 height 125
click at [512, 252] on input "f. 8" at bounding box center [511, 249] width 1 height 7
radio input "true"
click at [504, 412] on button "Next" at bounding box center [511, 406] width 173 height 43
click at [514, 403] on button "Next" at bounding box center [511, 406] width 173 height 43
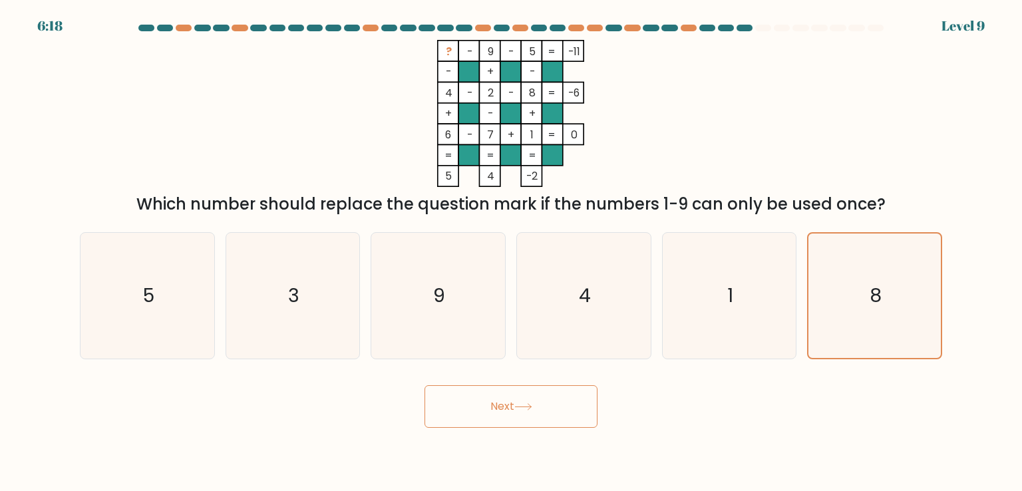
click at [514, 403] on button "Next" at bounding box center [511, 406] width 173 height 43
click at [575, 390] on button "Next" at bounding box center [511, 406] width 173 height 43
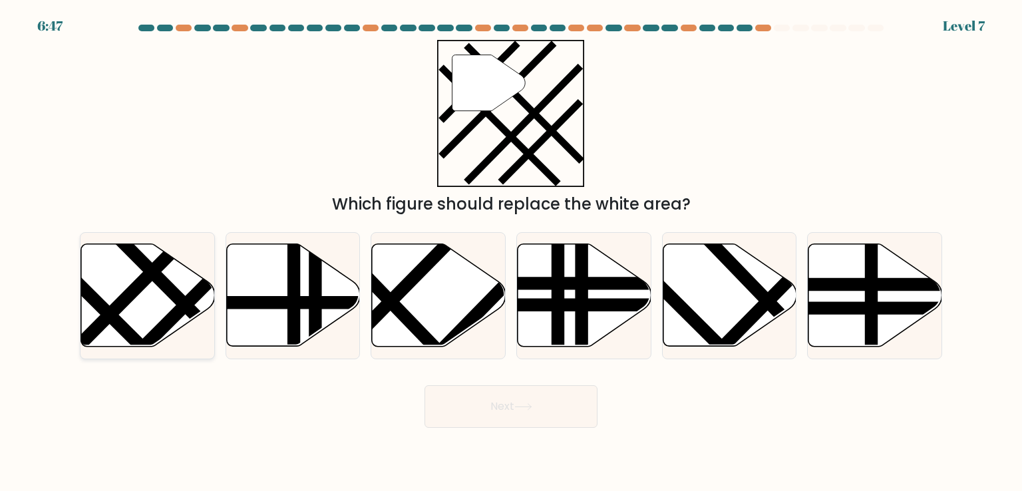
click at [175, 285] on icon at bounding box center [148, 295] width 134 height 102
click at [511, 252] on input "a." at bounding box center [511, 249] width 1 height 7
radio input "true"
click at [487, 405] on button "Next" at bounding box center [511, 406] width 173 height 43
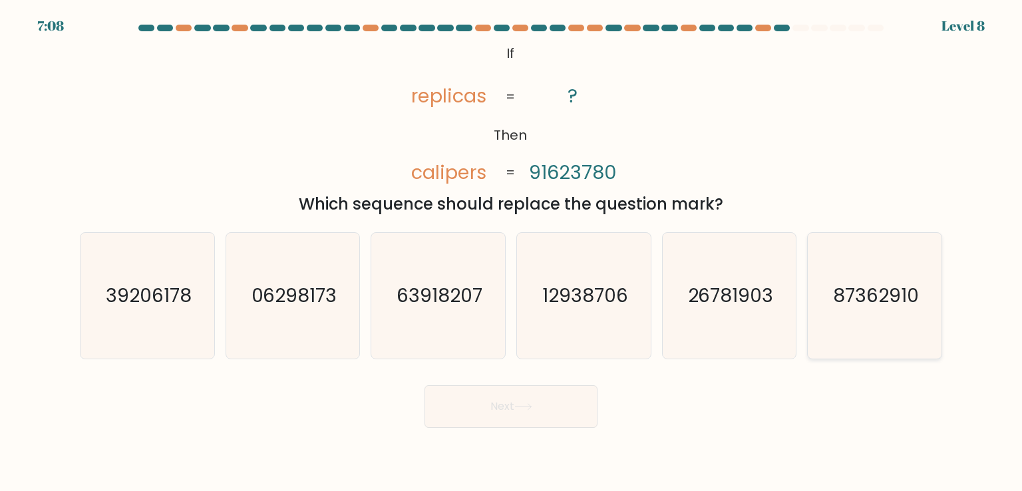
click at [828, 295] on icon "87362910" at bounding box center [874, 295] width 125 height 125
click at [512, 252] on input "f. 87362910" at bounding box center [511, 249] width 1 height 7
radio input "true"
click at [554, 409] on button "Next" at bounding box center [511, 406] width 173 height 43
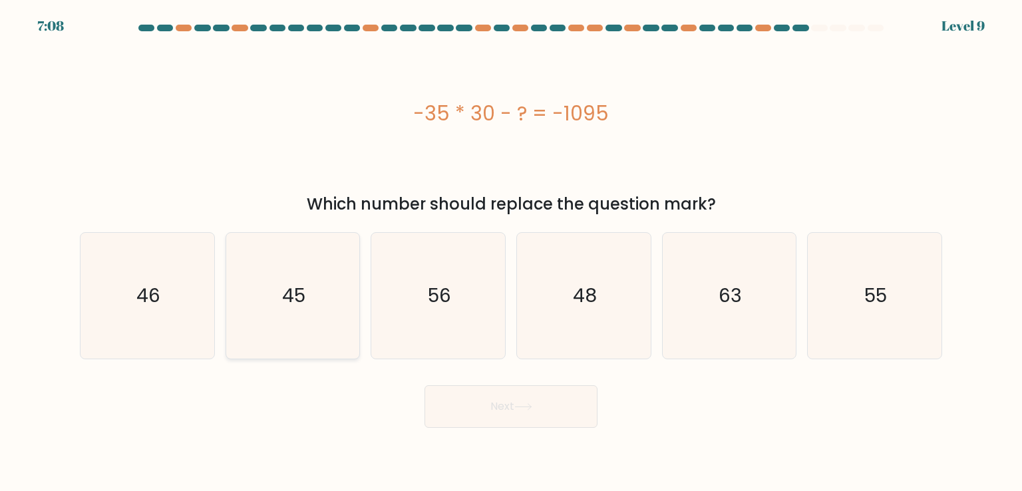
click at [326, 295] on icon "45" at bounding box center [292, 295] width 125 height 125
click at [511, 252] on input "b. 45" at bounding box center [511, 249] width 1 height 7
radio input "true"
click at [452, 408] on button "Next" at bounding box center [511, 406] width 173 height 43
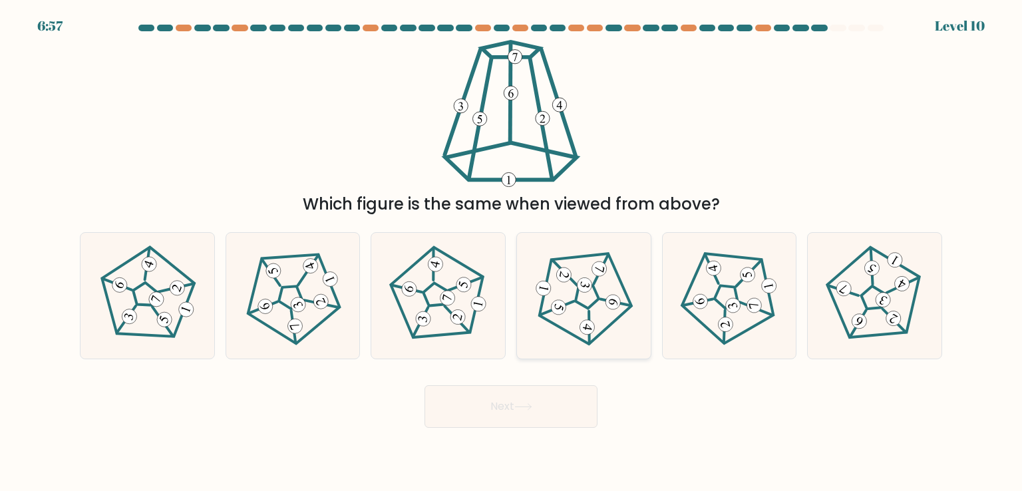
click at [610, 299] on icon at bounding box center [613, 302] width 10 height 7
click at [512, 252] on input "d." at bounding box center [511, 249] width 1 height 7
radio input "true"
click at [540, 397] on button "Next" at bounding box center [511, 406] width 173 height 43
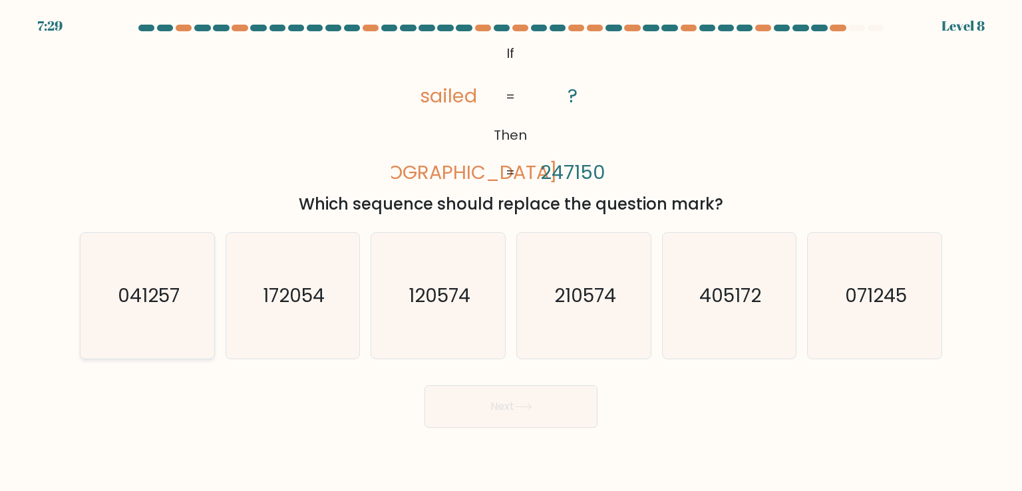
click at [145, 277] on icon "041257" at bounding box center [147, 295] width 125 height 125
click at [511, 252] on input "a. 041257" at bounding box center [511, 249] width 1 height 7
radio input "true"
click at [450, 403] on button "Next" at bounding box center [511, 406] width 173 height 43
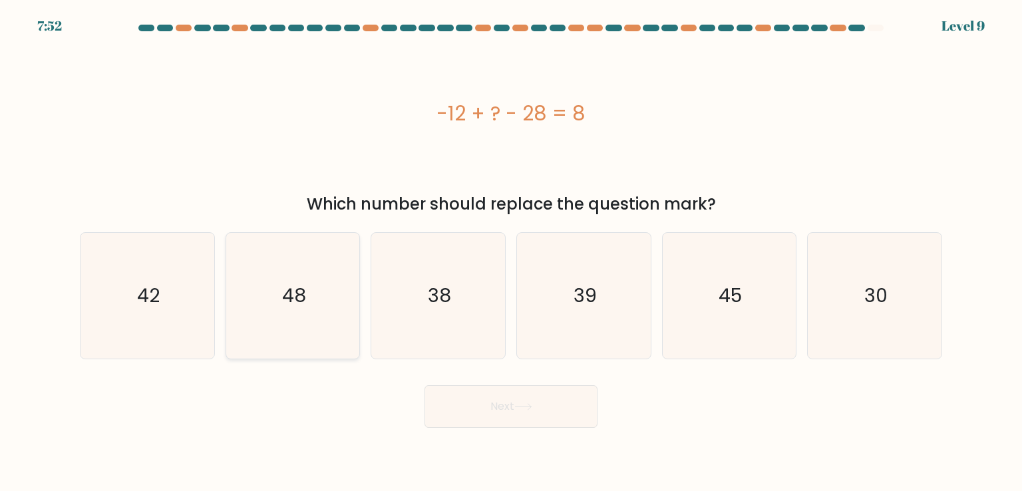
click at [277, 322] on icon "48" at bounding box center [292, 295] width 125 height 125
click at [511, 252] on input "b. 48" at bounding box center [511, 249] width 1 height 7
radio input "true"
click at [508, 419] on button "Next" at bounding box center [511, 406] width 173 height 43
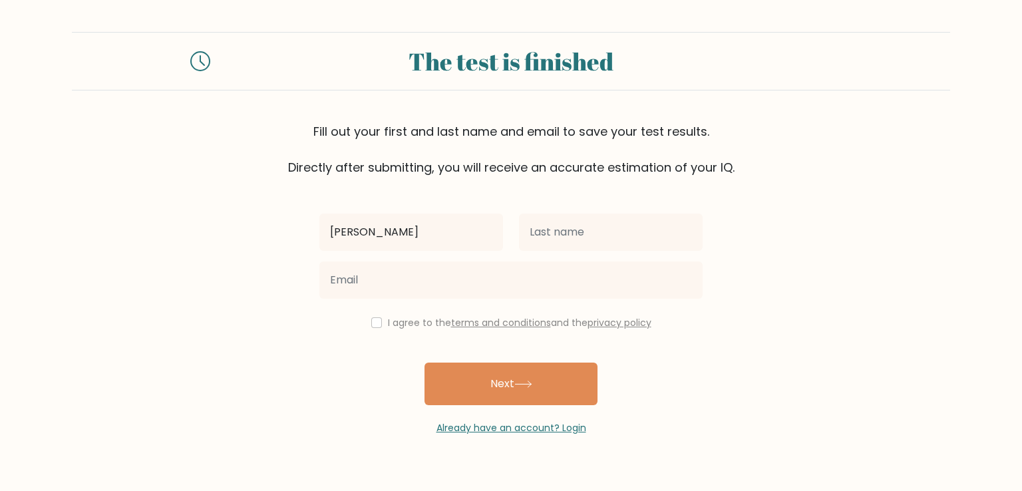
type input "[PERSON_NAME]"
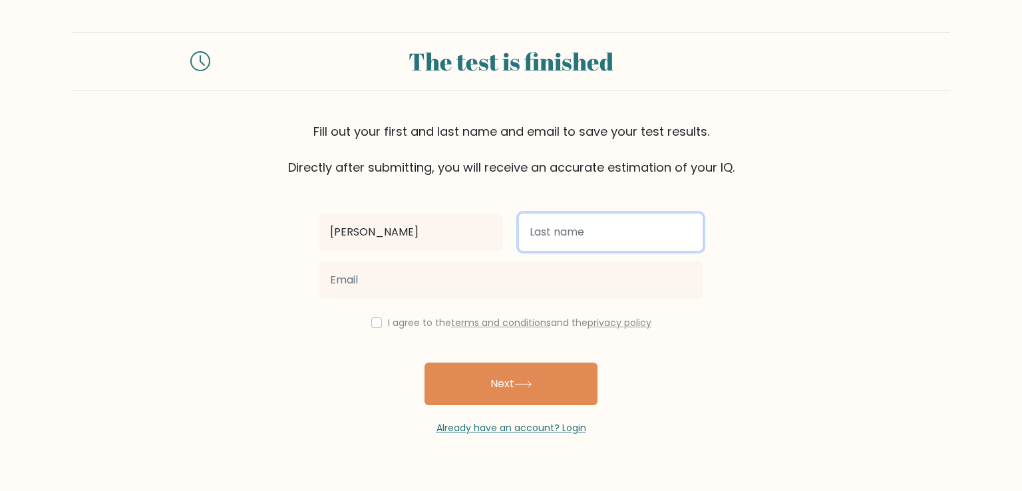
click at [535, 240] on input "text" at bounding box center [611, 232] width 184 height 37
type input "tolordava"
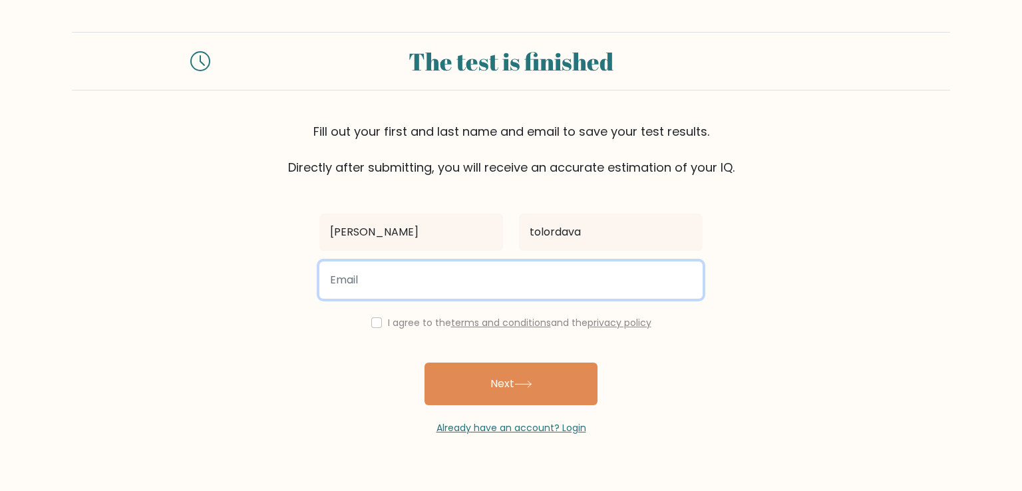
click at [474, 289] on input "email" at bounding box center [510, 279] width 383 height 37
type input "tolordavasofia370@gmail.com"
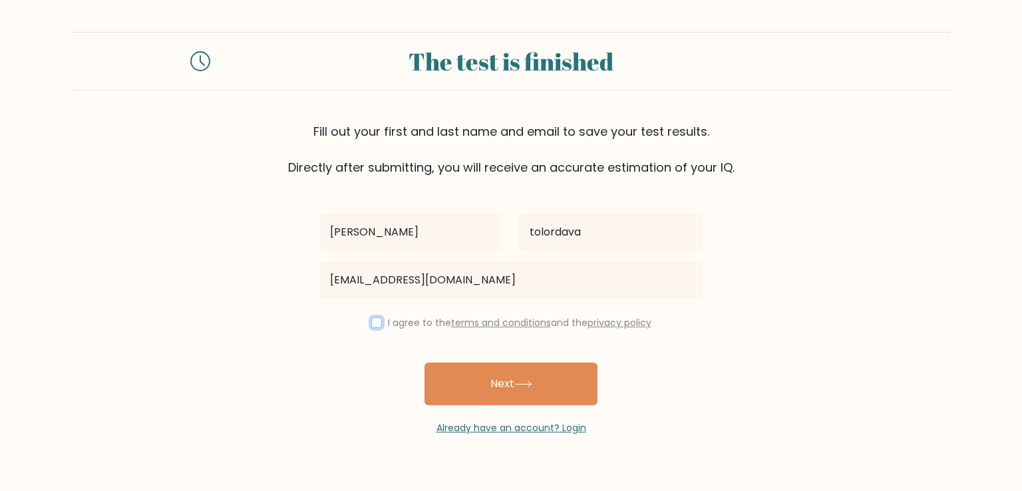
click at [372, 325] on input "checkbox" at bounding box center [376, 322] width 11 height 11
checkbox input "true"
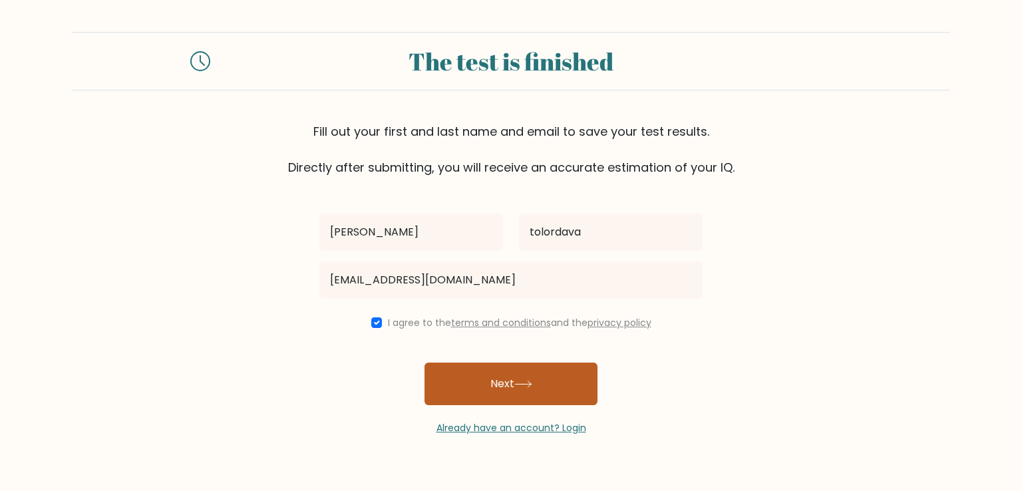
click at [531, 390] on button "Next" at bounding box center [511, 384] width 173 height 43
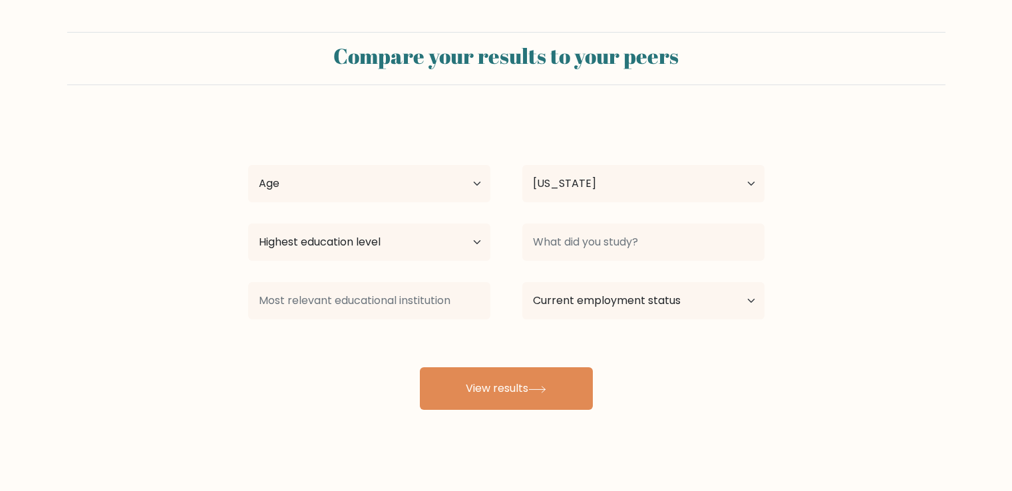
select select "GE"
click at [436, 192] on select "Age Under [DEMOGRAPHIC_DATA] [DEMOGRAPHIC_DATA] [DEMOGRAPHIC_DATA] [DEMOGRAPHIC…" at bounding box center [369, 183] width 242 height 37
select select "min_18"
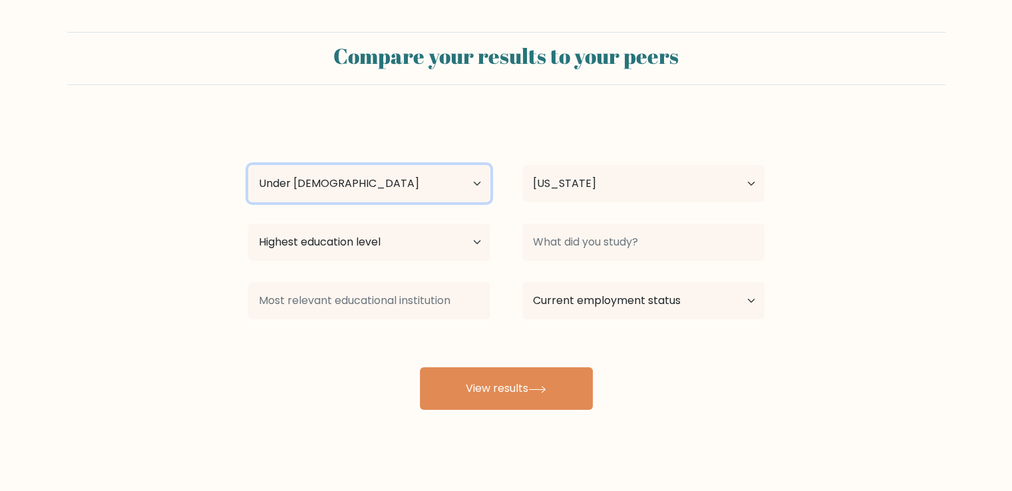
click at [248, 165] on select "Age Under 18 years old 18-24 years old 25-34 years old 35-44 years old 45-54 ye…" at bounding box center [369, 183] width 242 height 37
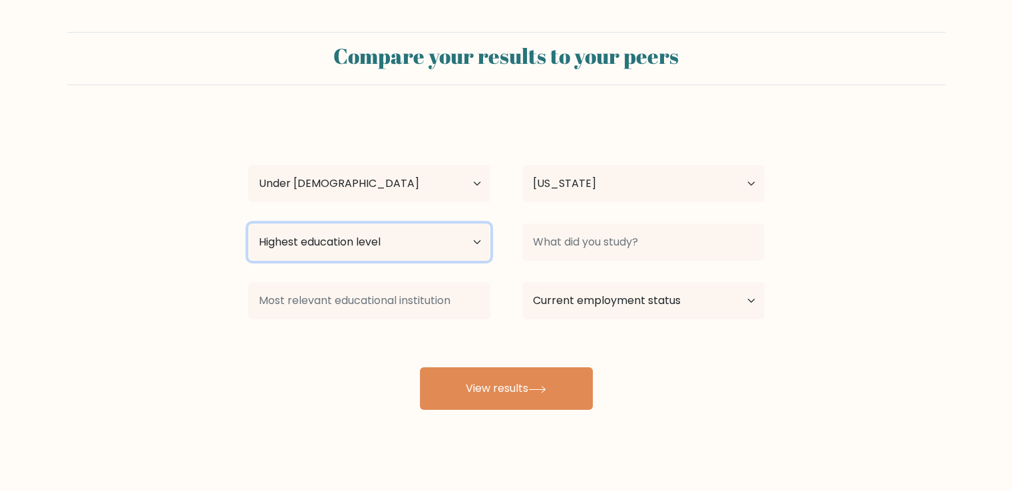
click at [384, 259] on select "Highest education level No schooling Primary Lower Secondary Upper Secondary Oc…" at bounding box center [369, 242] width 242 height 37
select select "occupation_specific"
click at [248, 224] on select "Highest education level No schooling Primary Lower Secondary Upper Secondary Oc…" at bounding box center [369, 242] width 242 height 37
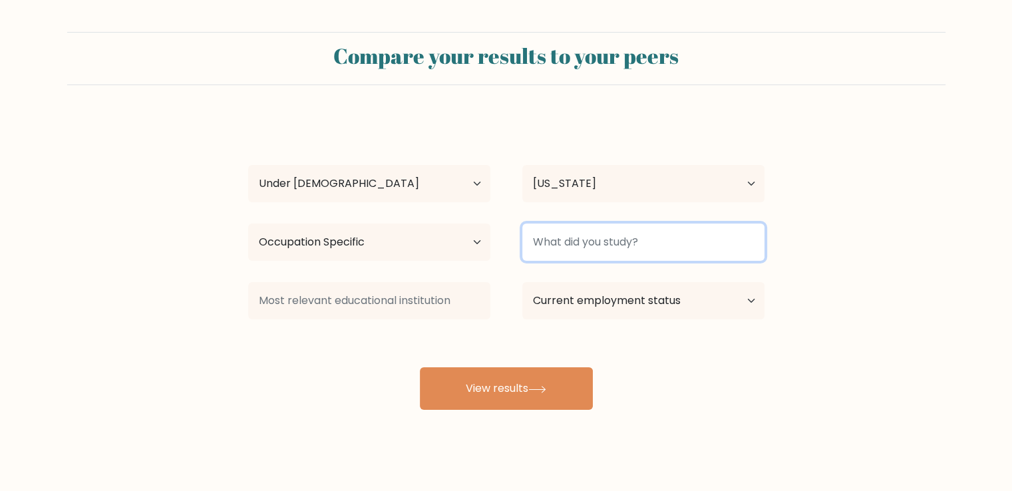
click at [590, 230] on input at bounding box center [643, 242] width 242 height 37
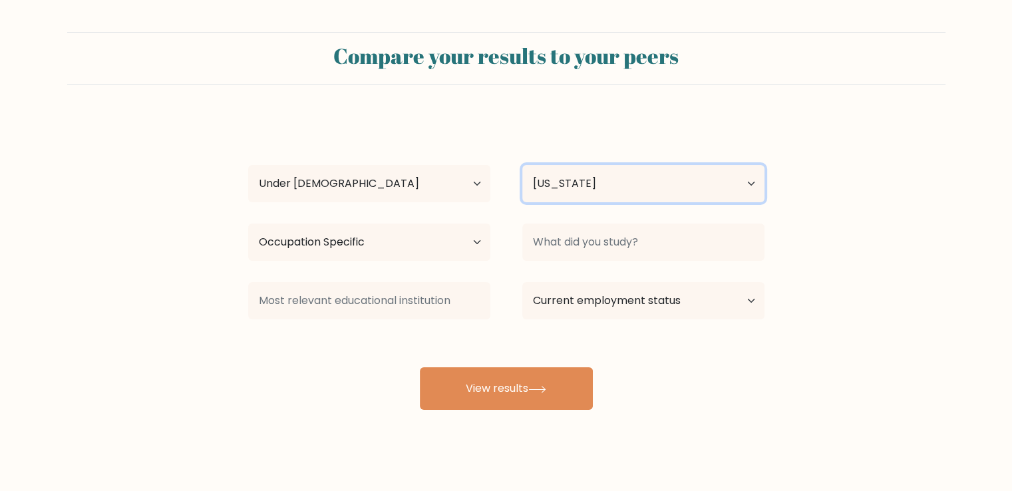
click at [643, 198] on select "Country Afghanistan Albania Algeria American Samoa Andorra Angola Anguilla Anta…" at bounding box center [643, 183] width 242 height 37
click at [639, 181] on select "Country Afghanistan Albania Algeria American Samoa Andorra Angola Anguilla Anta…" at bounding box center [643, 183] width 242 height 37
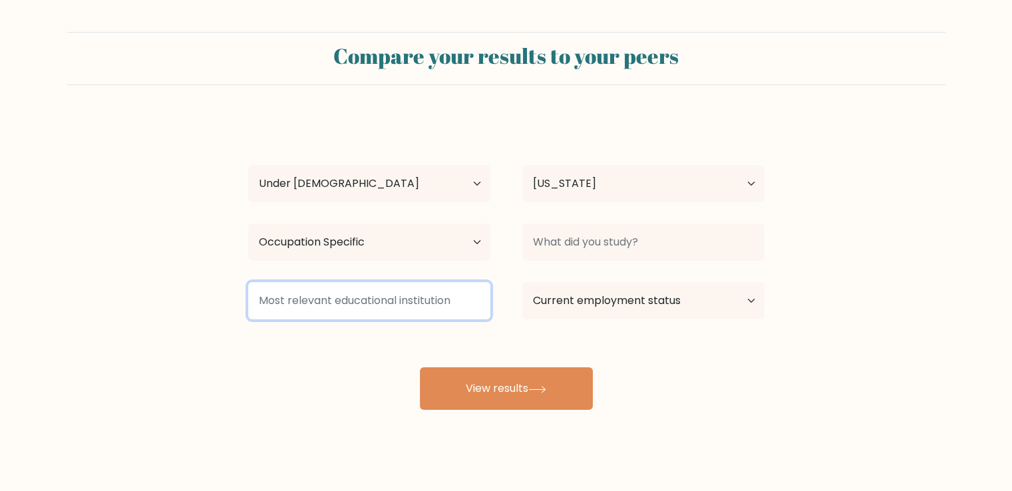
click at [411, 303] on input at bounding box center [369, 300] width 242 height 37
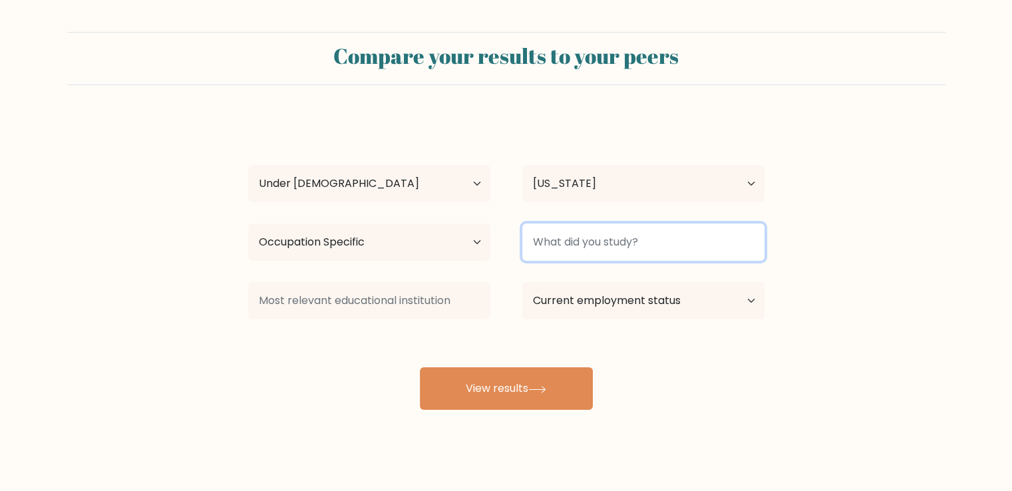
click at [598, 239] on input at bounding box center [643, 242] width 242 height 37
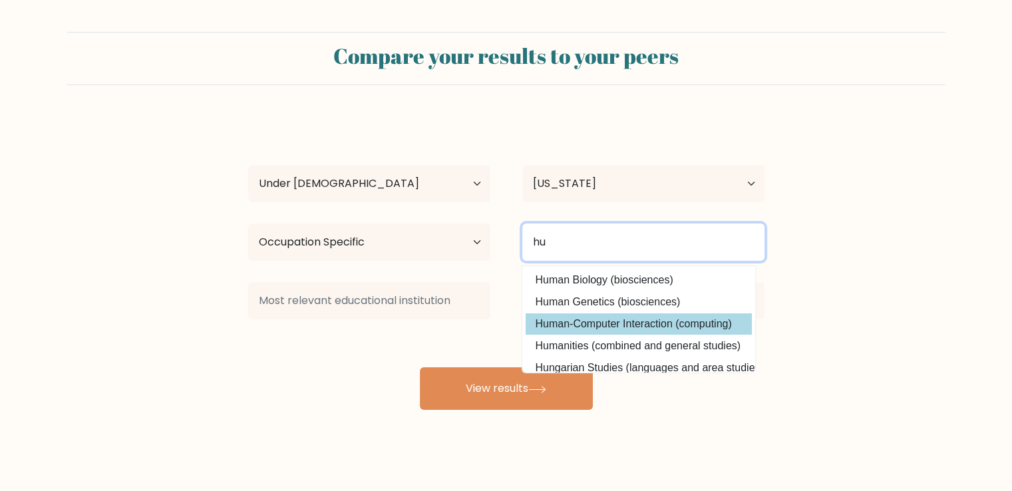
type input "h"
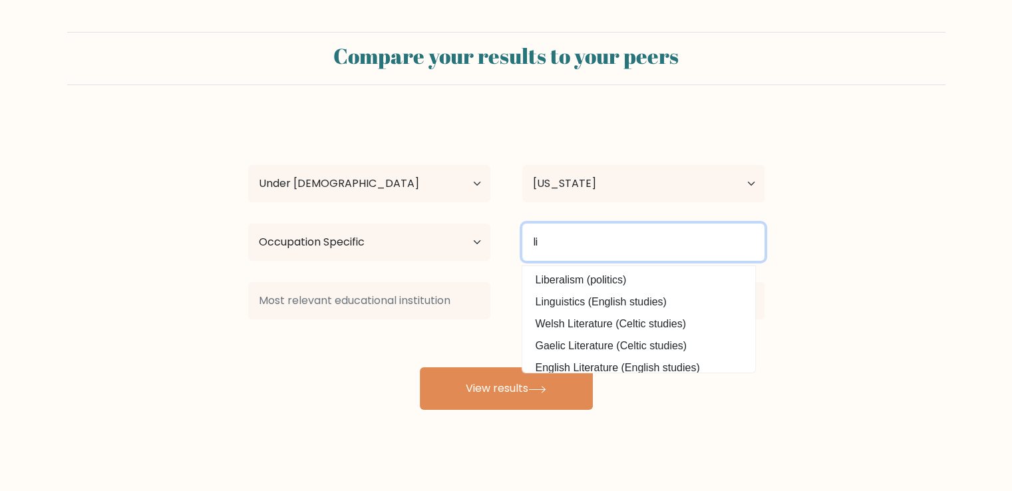
type input "l"
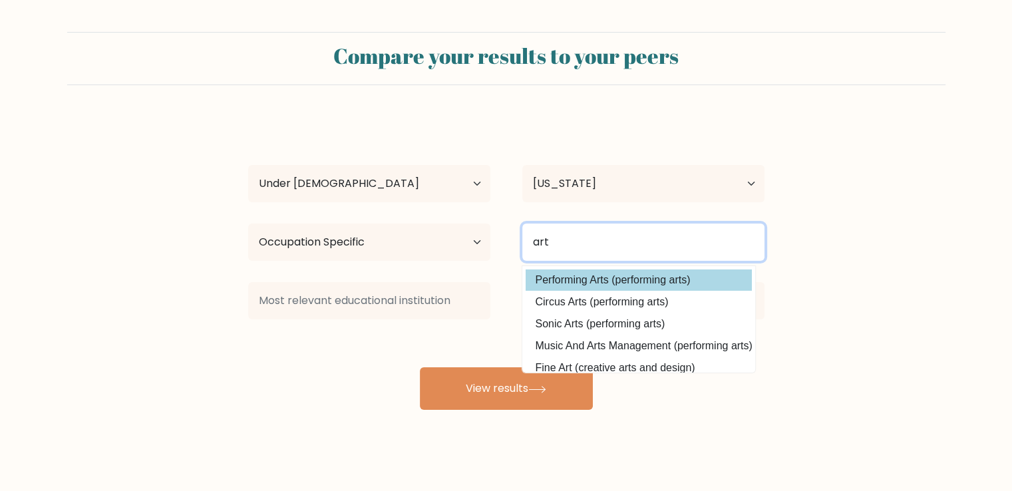
type input "art"
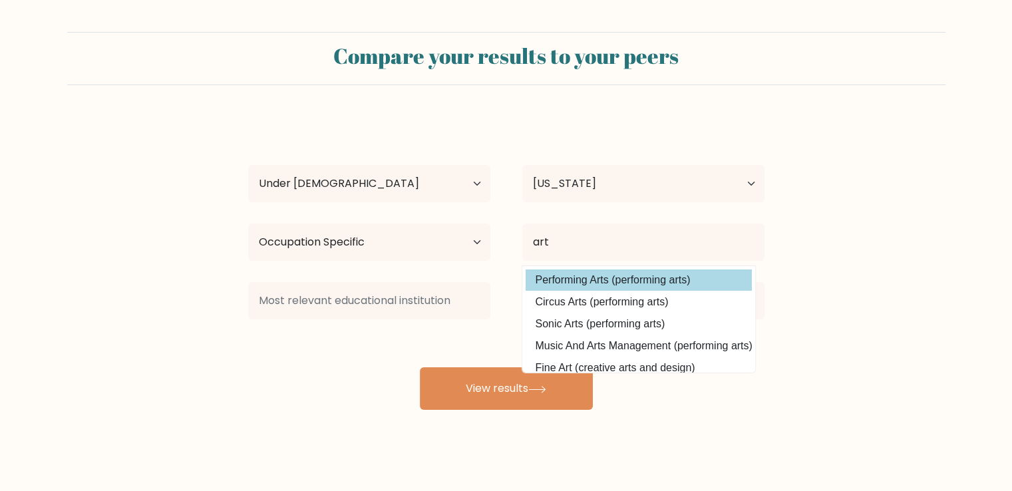
click at [548, 285] on div "sophia tolordava Age Under 18 years old 18-24 years old 25-34 years old 35-44 y…" at bounding box center [506, 263] width 532 height 293
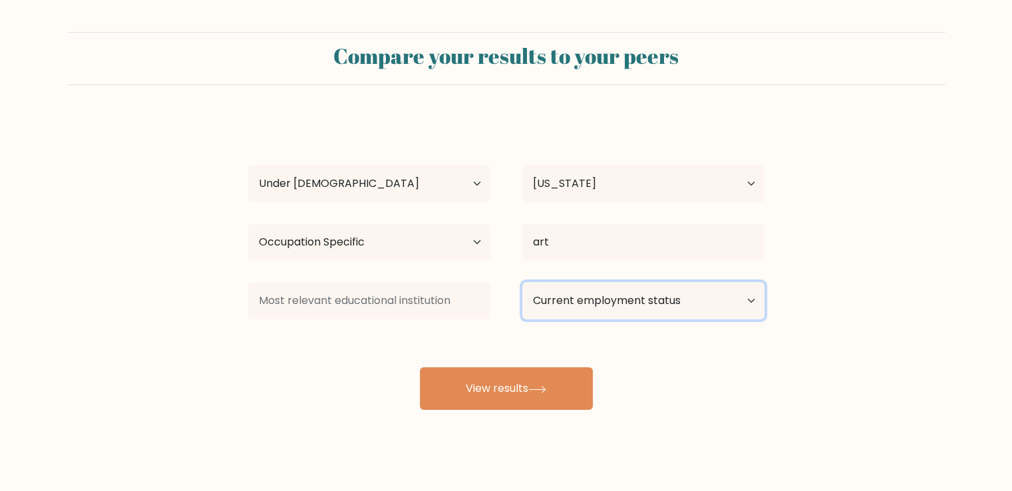
click at [559, 305] on select "Current employment status Employed Student Retired Other / prefer not to answer" at bounding box center [643, 300] width 242 height 37
select select "student"
click at [522, 282] on select "Current employment status Employed Student Retired Other / prefer not to answer" at bounding box center [643, 300] width 242 height 37
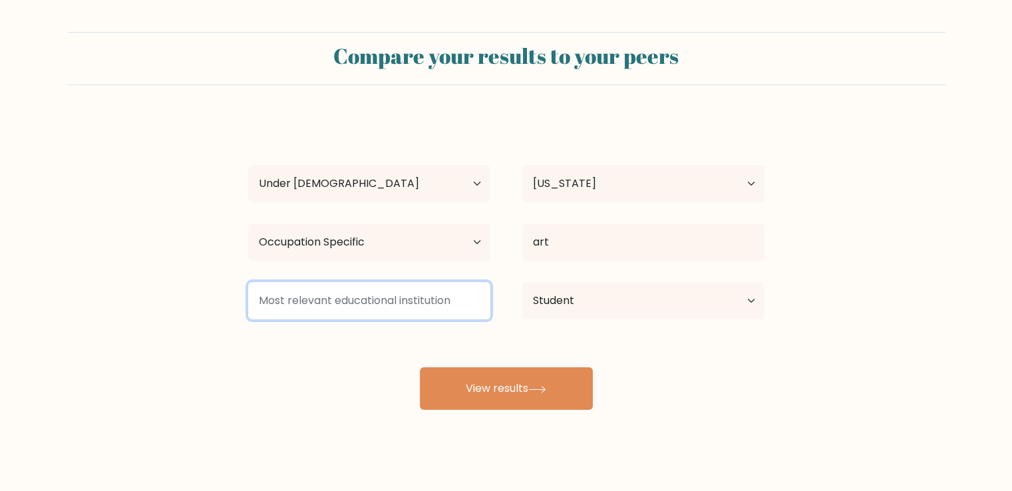
click at [375, 300] on input at bounding box center [369, 300] width 242 height 37
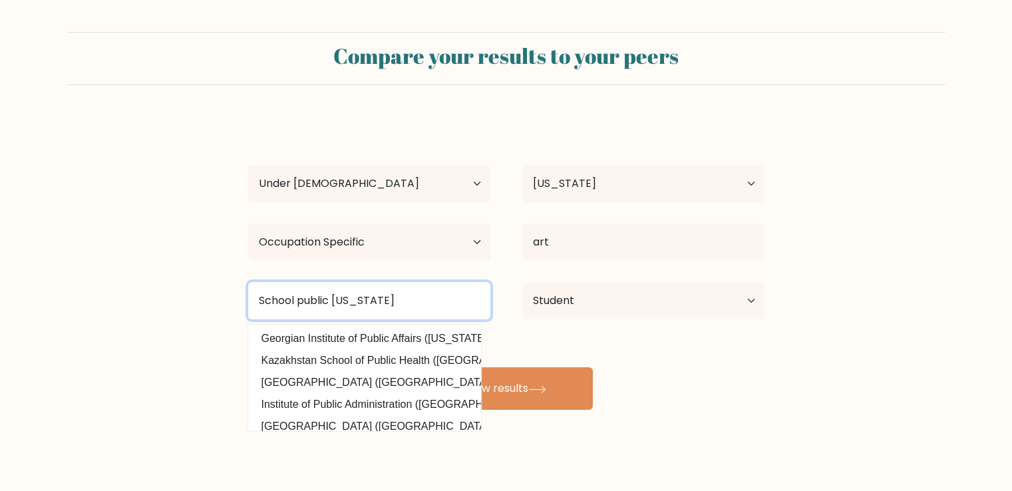
type input "School public georgia"
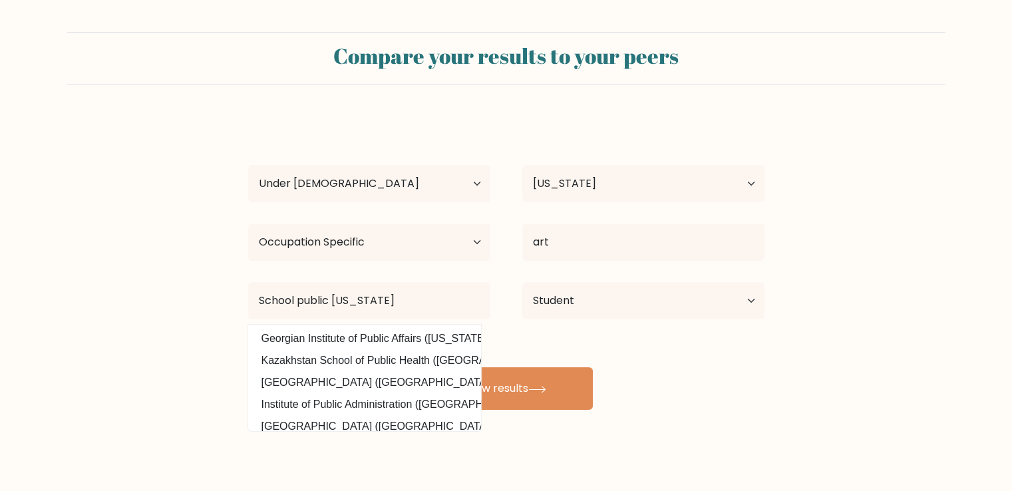
click at [208, 379] on form "Compare your results to your peers sophia tolordava Age Under 18 years old 18-2…" at bounding box center [506, 221] width 1012 height 378
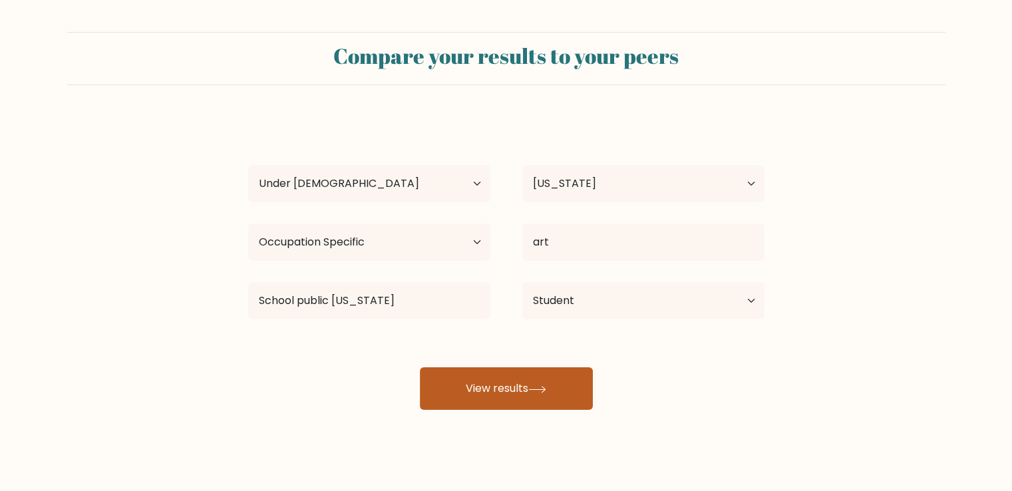
click at [444, 392] on button "View results" at bounding box center [506, 388] width 173 height 43
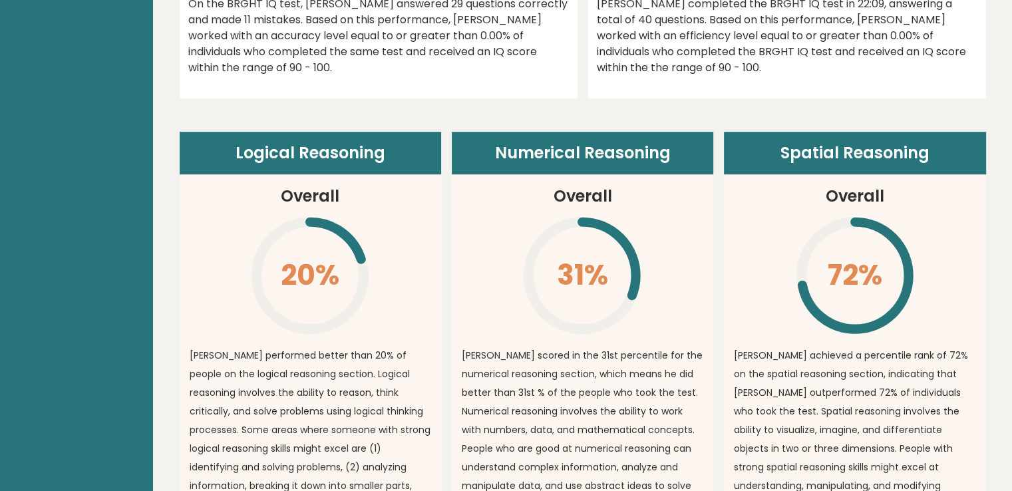
scroll to position [878, 0]
